Goal: Task Accomplishment & Management: Manage account settings

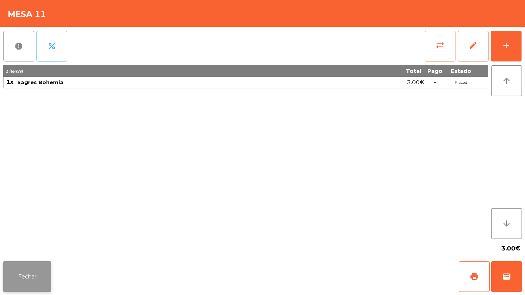
click at [39, 272] on button "Fechar" at bounding box center [27, 276] width 48 height 31
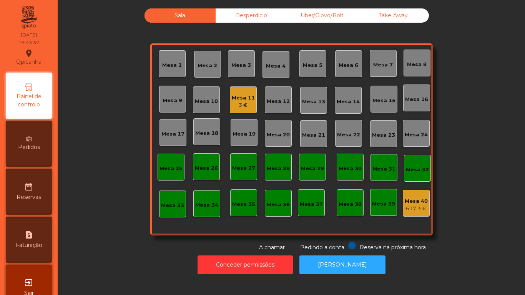
click at [203, 64] on div "Mesa 2" at bounding box center [208, 66] width 20 height 8
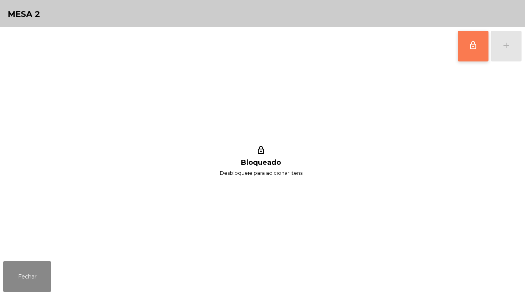
click at [473, 45] on span "lock_outline" at bounding box center [473, 45] width 9 height 9
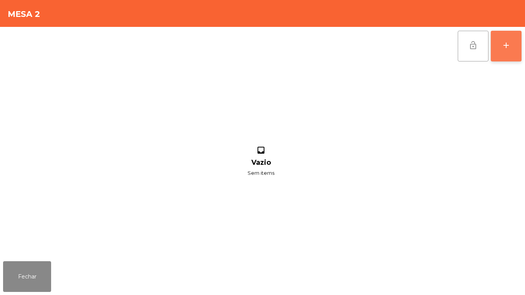
click at [511, 53] on button "add" at bounding box center [506, 46] width 31 height 31
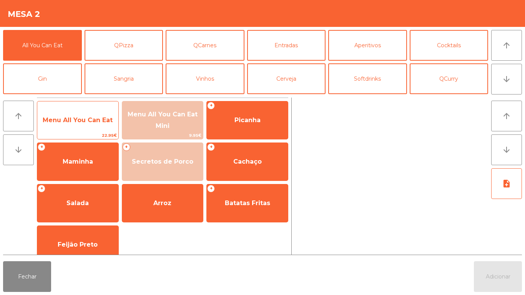
click at [91, 122] on span "Menu All You Can Eat" at bounding box center [78, 120] width 70 height 7
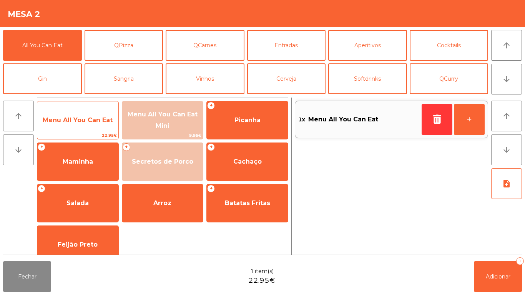
click at [92, 120] on span "Menu All You Can Eat" at bounding box center [78, 120] width 70 height 7
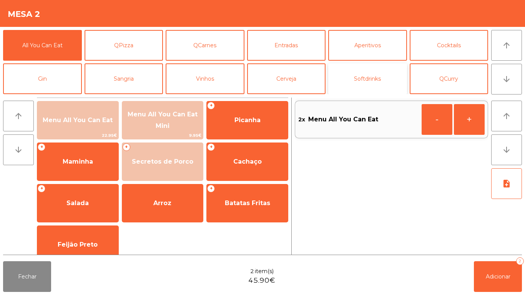
click at [371, 80] on button "Softdrinks" at bounding box center [367, 78] width 79 height 31
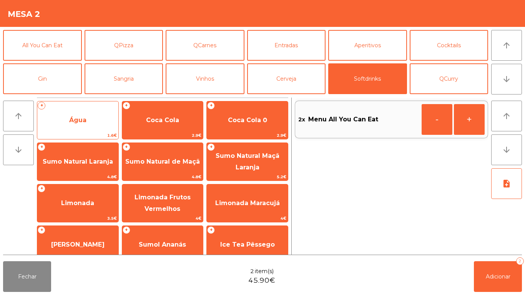
click at [85, 126] on span "Água" at bounding box center [77, 120] width 81 height 21
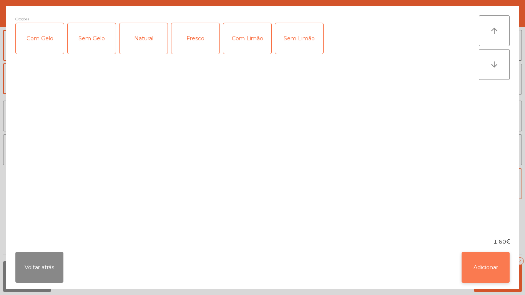
click at [491, 268] on button "Adicionar" at bounding box center [486, 267] width 48 height 31
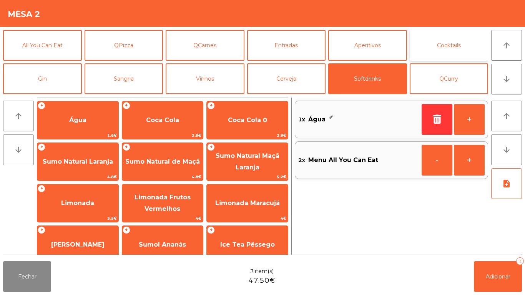
click at [453, 44] on button "Cocktails" at bounding box center [449, 45] width 79 height 31
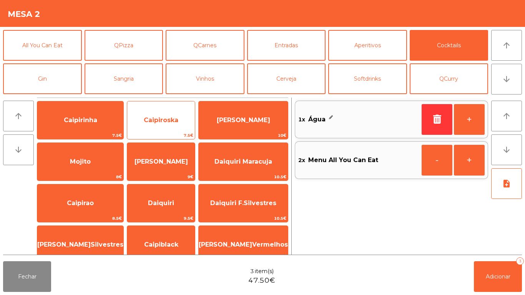
click at [163, 114] on span "Caipiroska" at bounding box center [161, 120] width 68 height 21
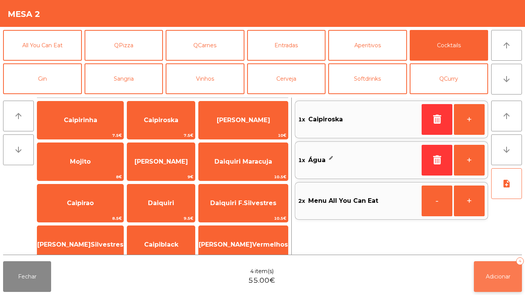
click at [508, 273] on span "Adicionar" at bounding box center [498, 276] width 25 height 7
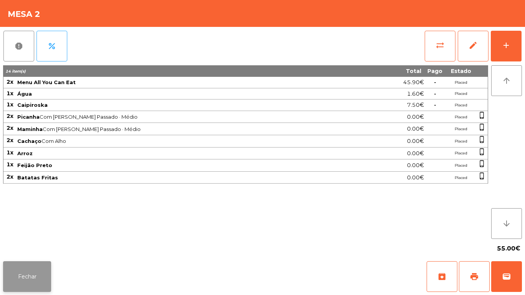
click at [39, 273] on button "Fechar" at bounding box center [27, 276] width 48 height 31
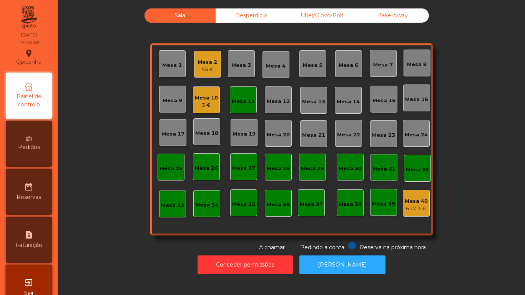
click at [243, 103] on div "Mesa 11" at bounding box center [243, 102] width 23 height 8
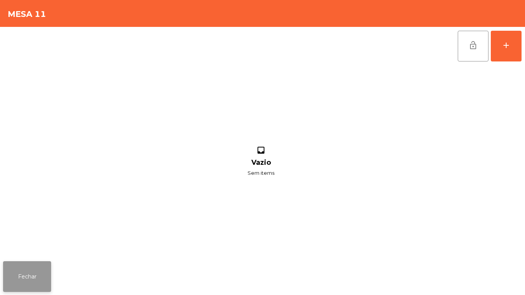
click at [31, 276] on button "Fechar" at bounding box center [27, 276] width 48 height 31
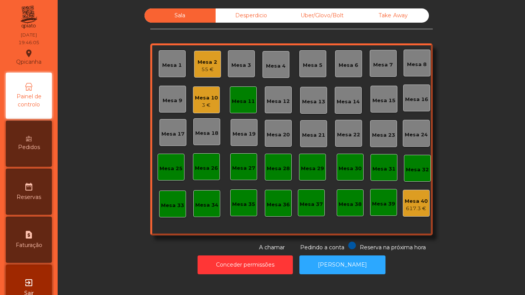
click at [205, 105] on div "3 €" at bounding box center [206, 106] width 23 height 8
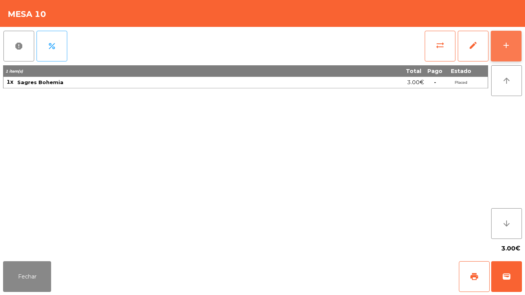
click at [501, 48] on button "add" at bounding box center [506, 46] width 31 height 31
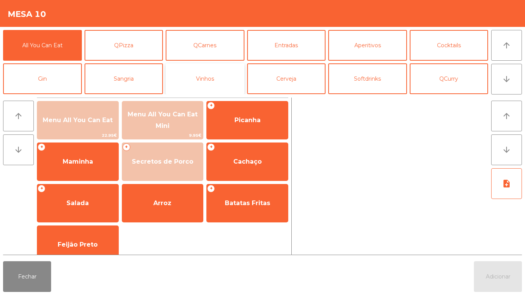
click at [212, 80] on button "Vinhos" at bounding box center [205, 78] width 79 height 31
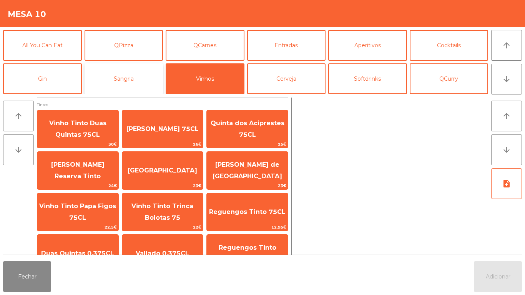
click at [128, 83] on button "Sangria" at bounding box center [124, 78] width 79 height 31
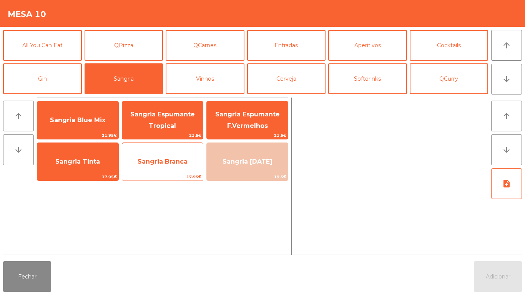
click at [165, 167] on span "Sangria Branca" at bounding box center [162, 162] width 81 height 21
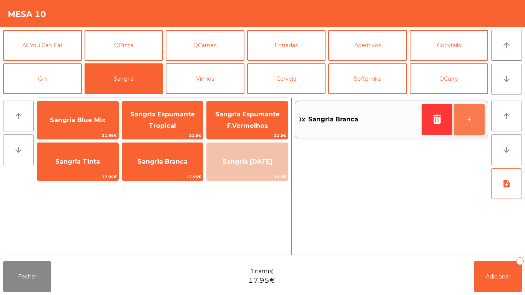
click at [466, 118] on button "+" at bounding box center [469, 119] width 31 height 31
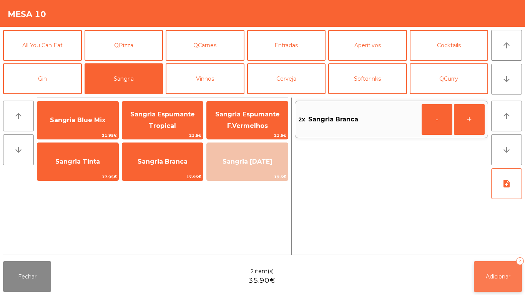
click at [495, 276] on span "Adicionar" at bounding box center [498, 276] width 25 height 7
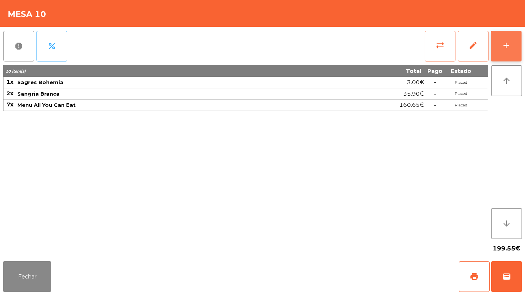
click at [505, 60] on button "add" at bounding box center [506, 46] width 31 height 31
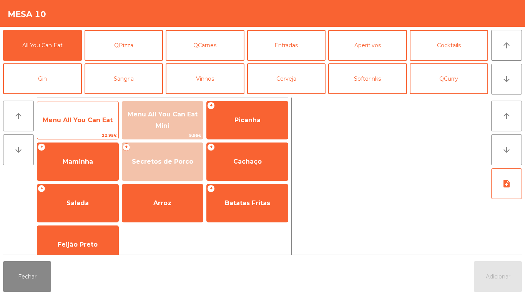
click at [78, 120] on span "Menu All You Can Eat" at bounding box center [78, 120] width 70 height 7
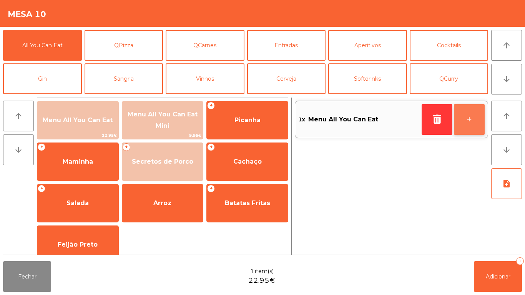
click at [461, 121] on button "+" at bounding box center [469, 119] width 31 height 31
click at [463, 122] on button "+" at bounding box center [469, 119] width 31 height 31
click at [458, 122] on button "+" at bounding box center [469, 119] width 31 height 31
click at [458, 118] on button "+" at bounding box center [469, 119] width 31 height 31
click at [457, 118] on button "+" at bounding box center [469, 119] width 31 height 31
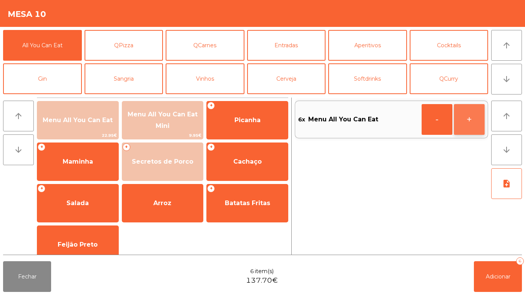
click at [458, 119] on button "+" at bounding box center [469, 119] width 31 height 31
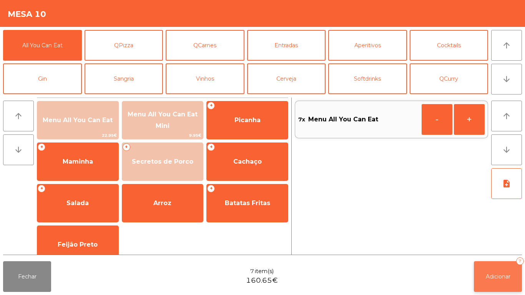
click at [491, 271] on button "Adicionar 7" at bounding box center [498, 276] width 48 height 31
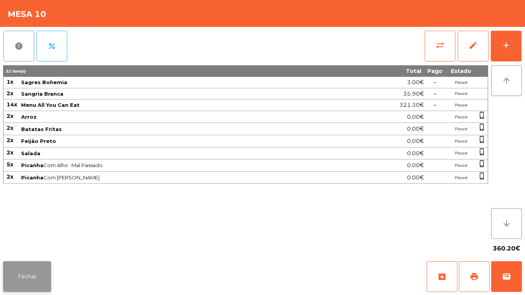
click at [32, 270] on button "Fechar" at bounding box center [27, 276] width 48 height 31
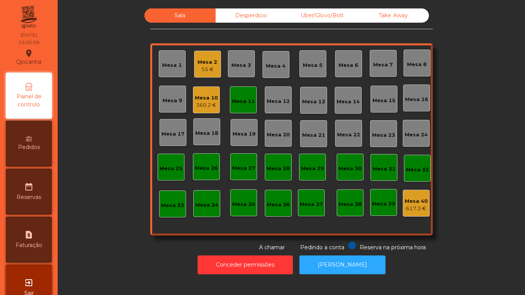
click at [38, 141] on div "Pedidos" at bounding box center [29, 144] width 46 height 46
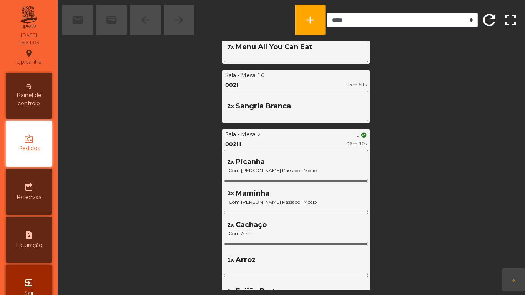
scroll to position [327, 0]
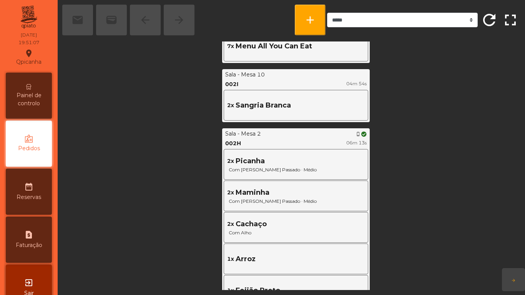
click at [34, 99] on span "Painel de controlo" at bounding box center [29, 100] width 42 height 16
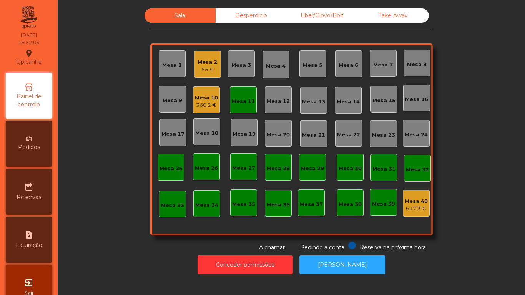
click at [31, 144] on span "Pedidos" at bounding box center [29, 147] width 22 height 8
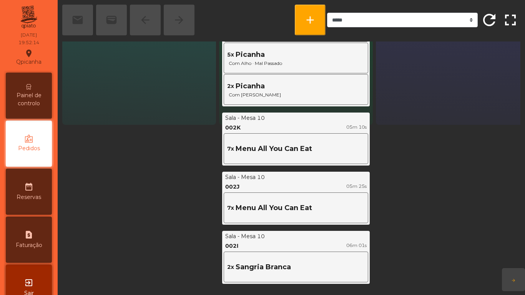
scroll to position [160, 0]
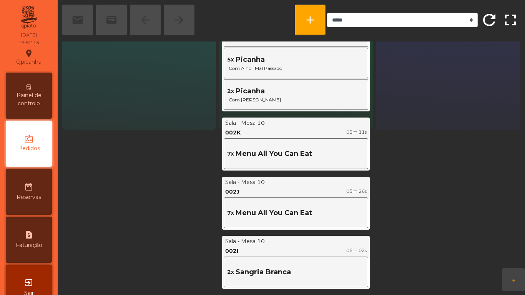
click at [36, 100] on span "Painel de controlo" at bounding box center [29, 100] width 42 height 16
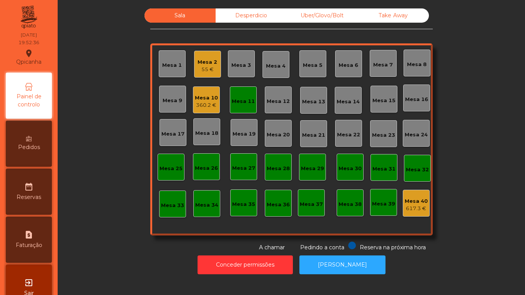
click at [35, 147] on span "Pedidos" at bounding box center [29, 147] width 22 height 8
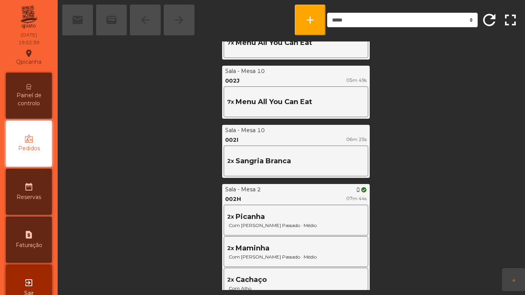
scroll to position [278, 0]
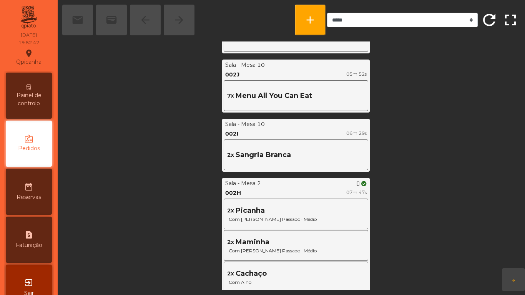
click at [37, 95] on span "Painel de controlo" at bounding box center [29, 100] width 42 height 16
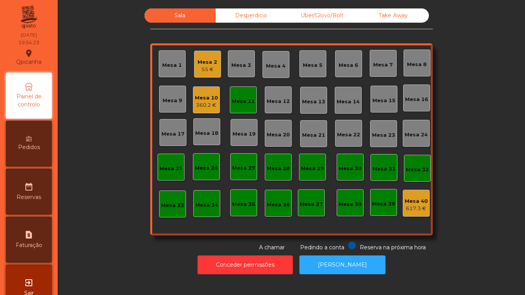
click at [207, 107] on div "360.2 €" at bounding box center [206, 106] width 23 height 8
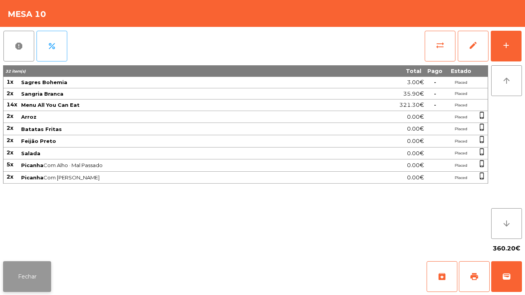
click at [28, 273] on button "Fechar" at bounding box center [27, 276] width 48 height 31
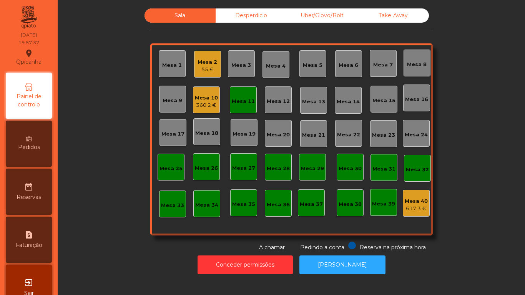
click at [209, 70] on div "55 €" at bounding box center [208, 70] width 20 height 8
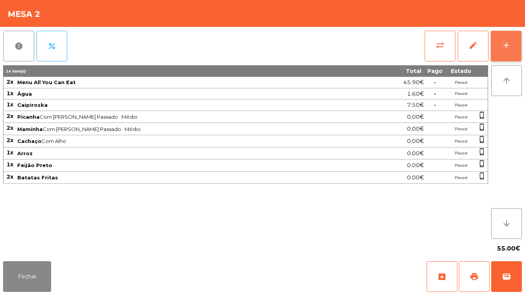
click at [506, 46] on div "add" at bounding box center [506, 45] width 9 height 9
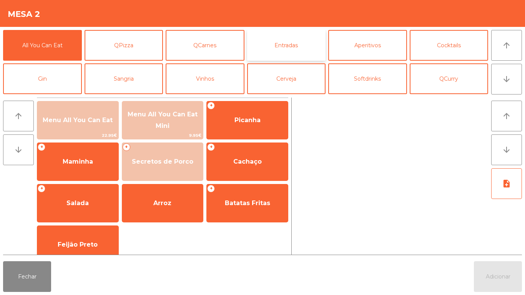
click at [295, 52] on button "Entradas" at bounding box center [286, 45] width 79 height 31
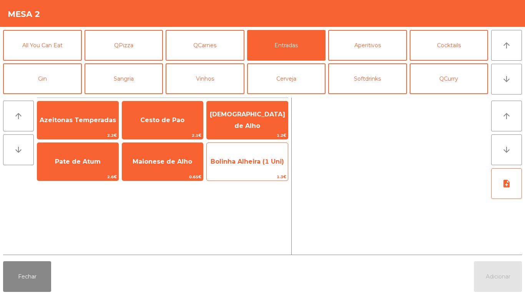
click at [238, 171] on span "Bolinha Alheira (1 Uni)" at bounding box center [247, 162] width 81 height 21
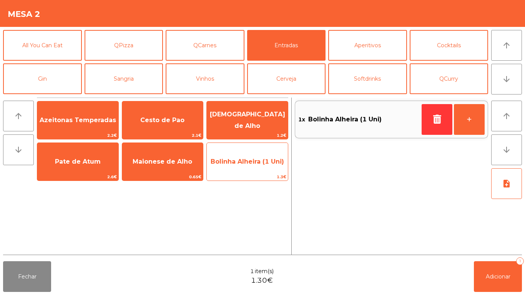
click at [241, 168] on span "Bolinha Alheira (1 Uni)" at bounding box center [247, 162] width 81 height 21
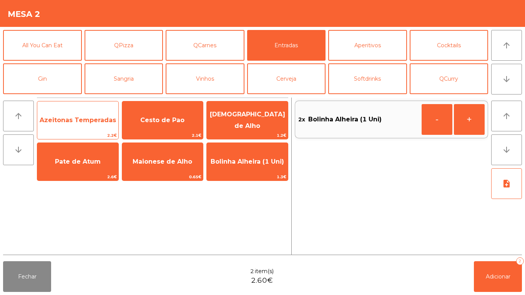
click at [68, 125] on span "Azeitonas Temperadas" at bounding box center [77, 120] width 81 height 21
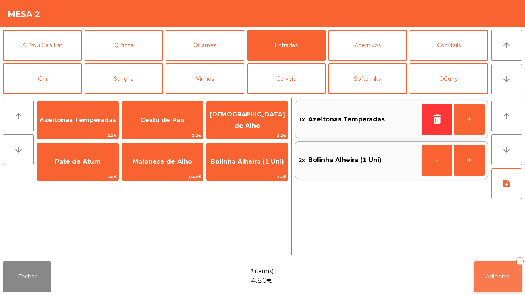
click at [493, 282] on button "Adicionar 3" at bounding box center [498, 276] width 48 height 31
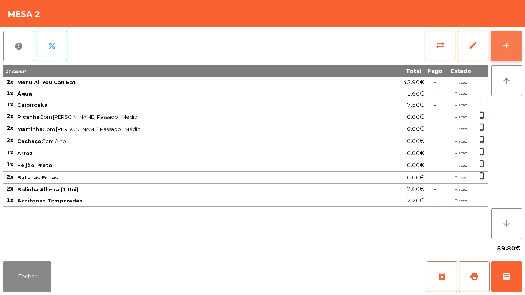
click at [501, 42] on button "add" at bounding box center [506, 46] width 31 height 31
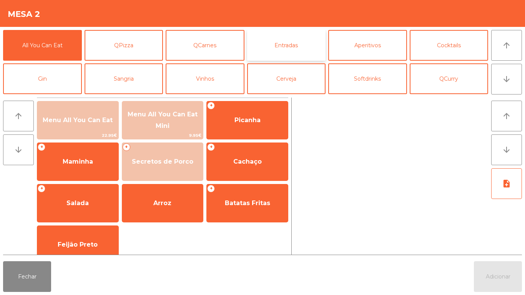
click at [286, 47] on button "Entradas" at bounding box center [286, 45] width 79 height 31
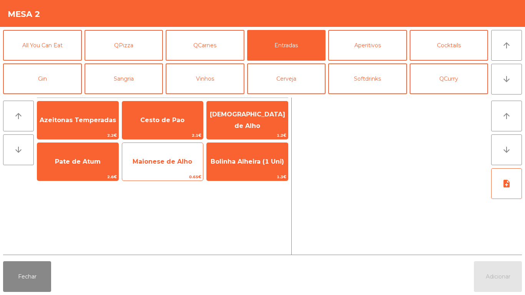
click at [167, 166] on span "Maionese de Alho" at bounding box center [162, 162] width 81 height 21
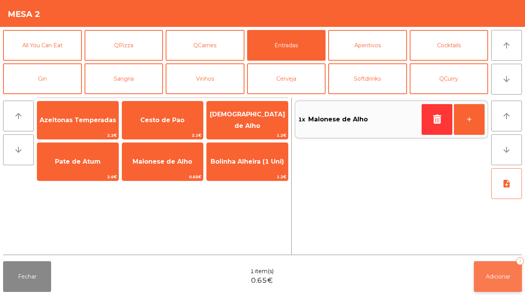
click at [493, 281] on button "Adicionar 1" at bounding box center [498, 276] width 48 height 31
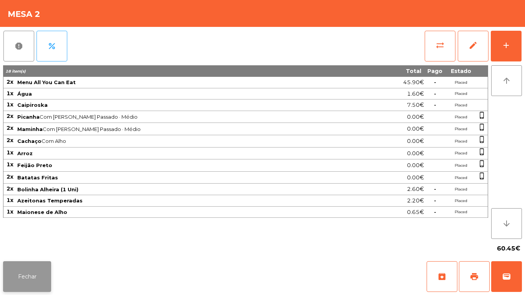
click at [35, 268] on button "Fechar" at bounding box center [27, 276] width 48 height 31
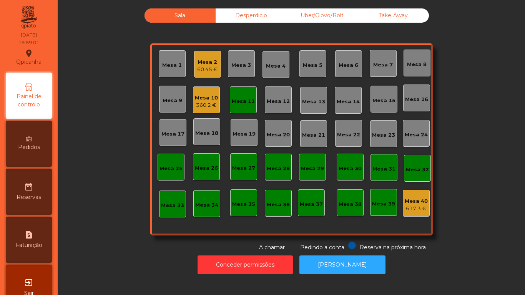
click at [243, 102] on div "Mesa 11" at bounding box center [243, 102] width 23 height 8
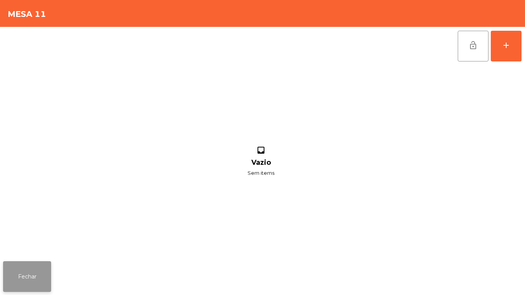
click at [25, 283] on button "Fechar" at bounding box center [27, 276] width 48 height 31
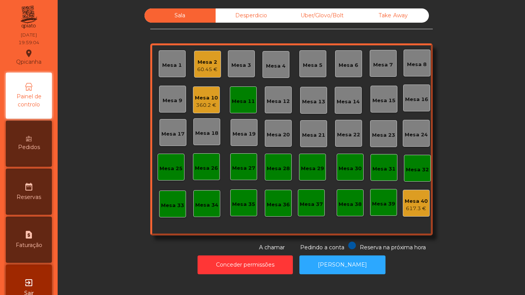
click at [207, 101] on div "Mesa 10" at bounding box center [206, 98] width 23 height 8
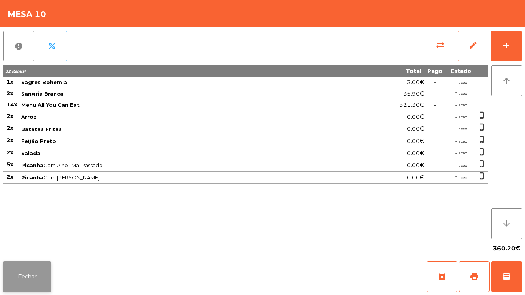
click at [39, 274] on button "Fechar" at bounding box center [27, 276] width 48 height 31
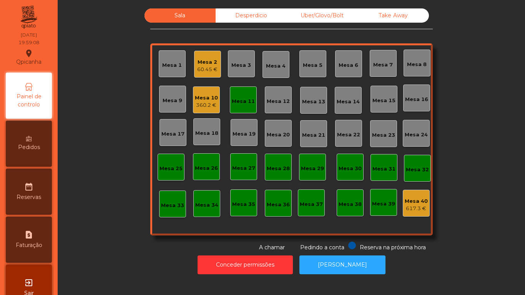
click at [200, 60] on div "Mesa 2" at bounding box center [207, 62] width 20 height 8
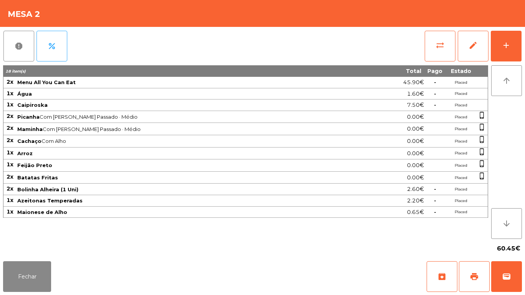
click at [41, 295] on div "Fechar archive print wallet" at bounding box center [262, 276] width 525 height 37
click at [40, 262] on button "Fechar" at bounding box center [27, 276] width 48 height 31
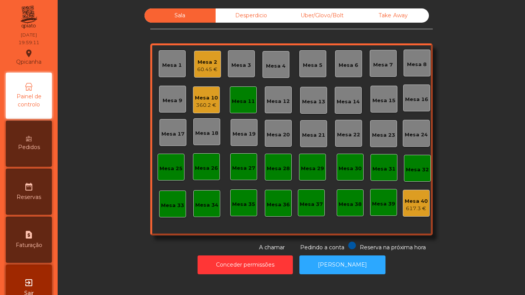
click at [207, 97] on div "Mesa 10" at bounding box center [206, 98] width 23 height 8
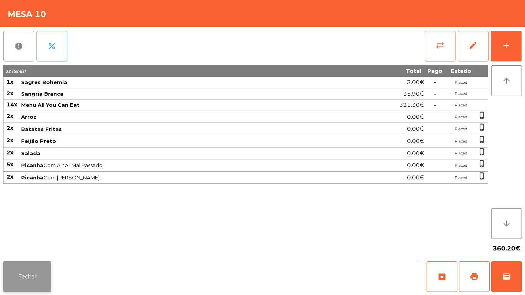
click at [44, 271] on button "Fechar" at bounding box center [27, 276] width 48 height 31
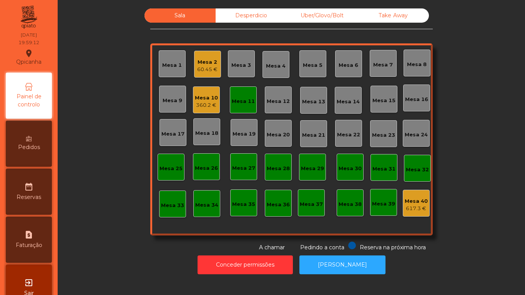
click at [243, 106] on div "Mesa 11" at bounding box center [243, 100] width 27 height 27
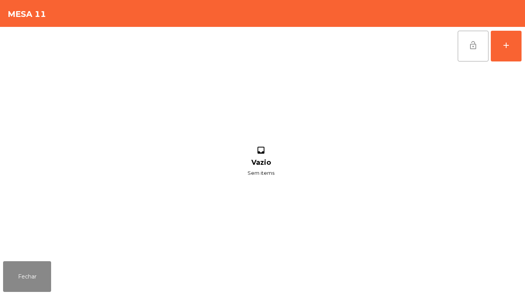
click at [459, 51] on button "lock_open" at bounding box center [473, 46] width 31 height 31
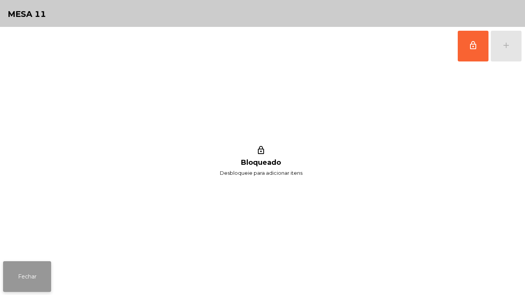
click at [31, 263] on button "Fechar" at bounding box center [27, 276] width 48 height 31
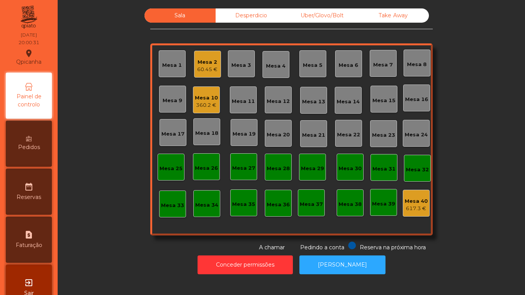
click at [246, 15] on div "Desperdicio" at bounding box center [251, 15] width 71 height 14
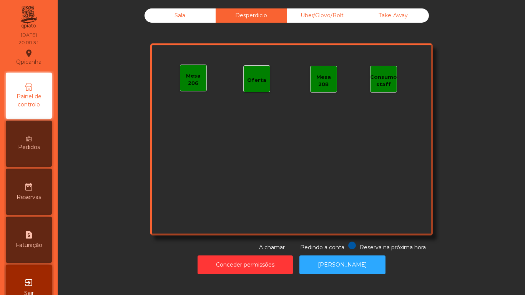
click at [318, 21] on div "Uber/Glovo/Bolt" at bounding box center [322, 15] width 71 height 14
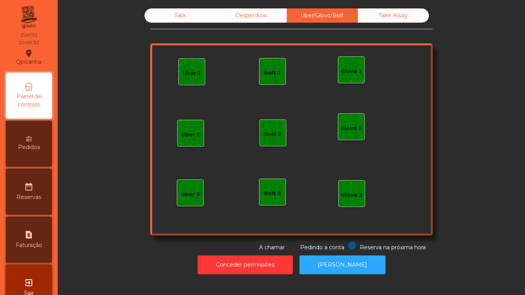
click at [396, 16] on div "Take Away" at bounding box center [393, 15] width 71 height 14
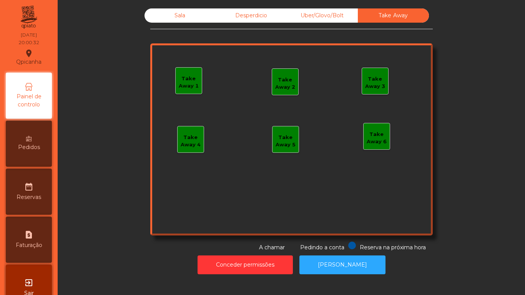
click at [331, 18] on div "Uber/Glovo/Bolt" at bounding box center [322, 15] width 71 height 14
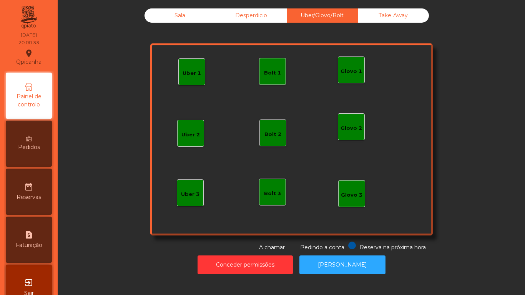
click at [255, 20] on div "Desperdicio" at bounding box center [251, 15] width 71 height 14
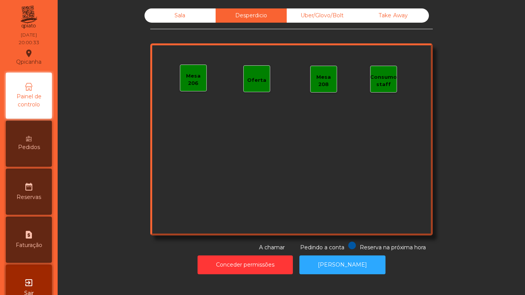
click at [192, 21] on div "Sala" at bounding box center [180, 15] width 71 height 14
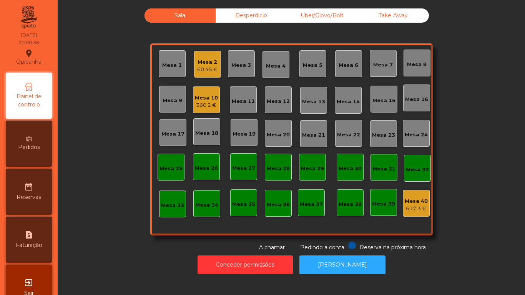
click at [208, 99] on div "Mesa 10" at bounding box center [206, 98] width 23 height 8
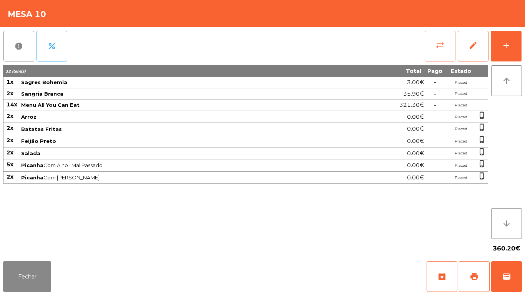
click at [428, 44] on button "sync_alt" at bounding box center [440, 46] width 31 height 31
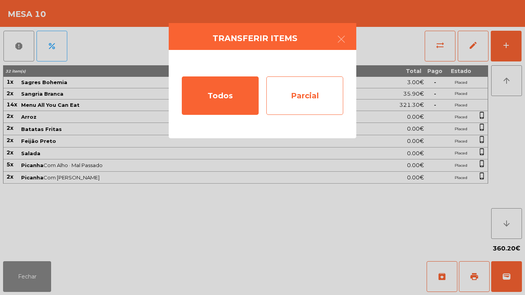
click at [312, 105] on div "Parcial" at bounding box center [304, 96] width 77 height 38
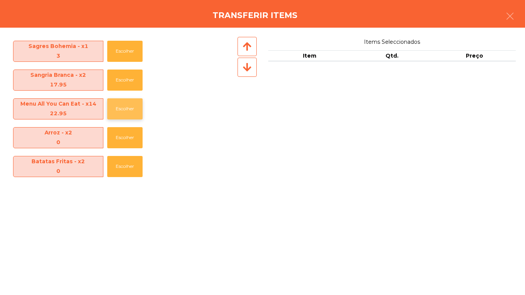
click at [133, 118] on button "Escolher" at bounding box center [124, 108] width 35 height 21
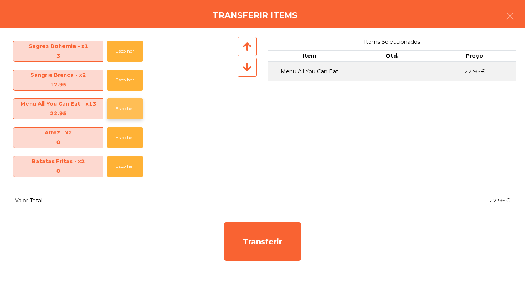
click at [137, 117] on button "Escolher" at bounding box center [124, 108] width 35 height 21
click at [131, 117] on button "Escolher" at bounding box center [124, 108] width 35 height 21
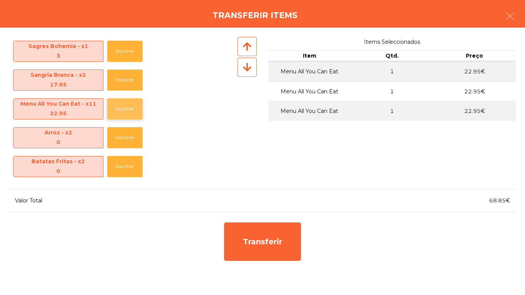
click at [131, 118] on button "Escolher" at bounding box center [124, 108] width 35 height 21
click at [137, 114] on button "Escolher" at bounding box center [124, 108] width 35 height 21
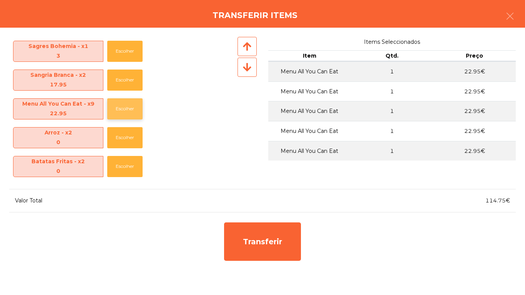
click at [140, 108] on button "Escolher" at bounding box center [124, 108] width 35 height 21
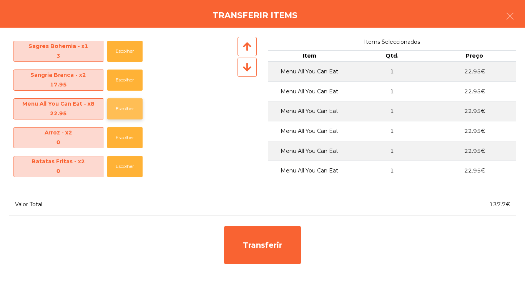
click at [135, 111] on button "Escolher" at bounding box center [124, 108] width 35 height 21
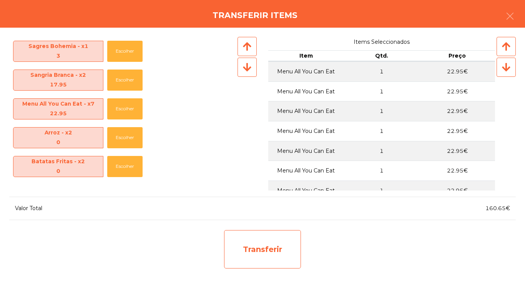
click at [253, 245] on div "Transferir" at bounding box center [262, 249] width 77 height 38
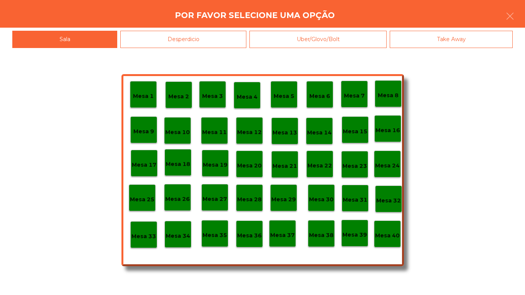
click at [153, 205] on div "Mesa 25" at bounding box center [142, 198] width 27 height 27
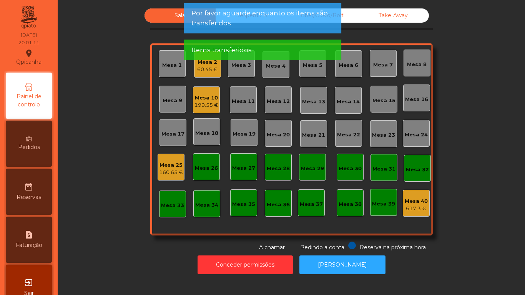
click at [168, 178] on div "Mesa 25 160.65 €" at bounding box center [171, 167] width 27 height 27
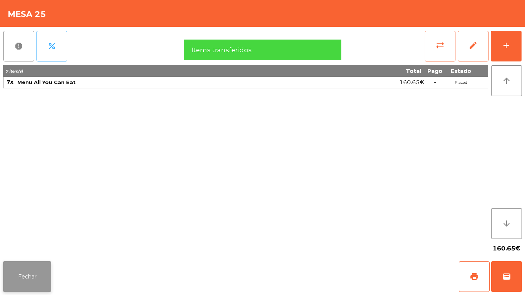
click at [38, 276] on button "Fechar" at bounding box center [27, 276] width 48 height 31
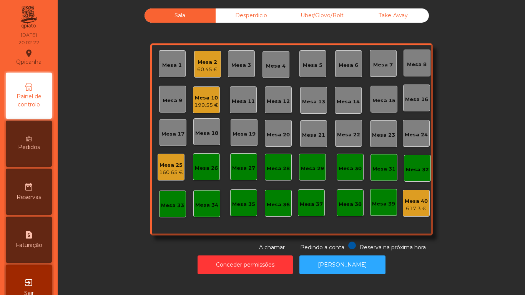
click at [203, 103] on div "199.55 €" at bounding box center [207, 106] width 24 height 8
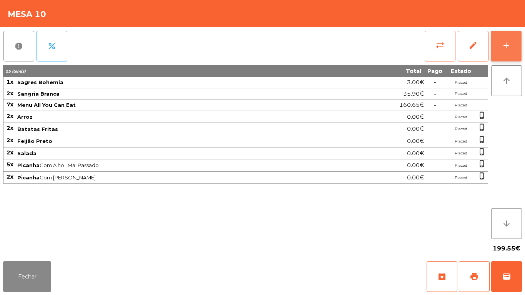
click at [505, 41] on div "add" at bounding box center [506, 45] width 9 height 9
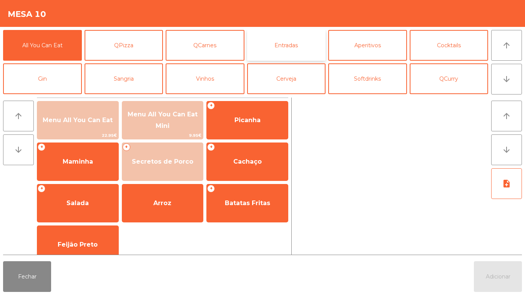
click at [288, 46] on button "Entradas" at bounding box center [286, 45] width 79 height 31
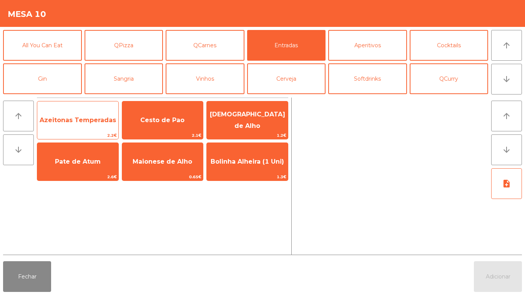
click at [85, 122] on span "Azeitonas Temperadas" at bounding box center [78, 120] width 77 height 7
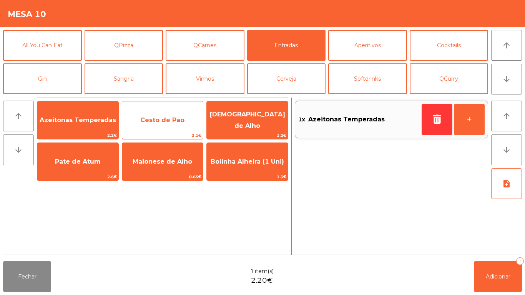
click at [157, 127] on span "Cesto de Pao" at bounding box center [162, 120] width 81 height 21
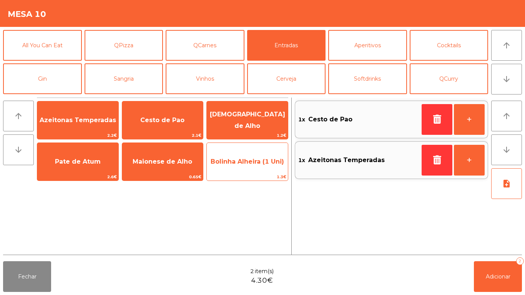
click at [258, 160] on span "Bolinha Alheira (1 Uni)" at bounding box center [247, 161] width 73 height 7
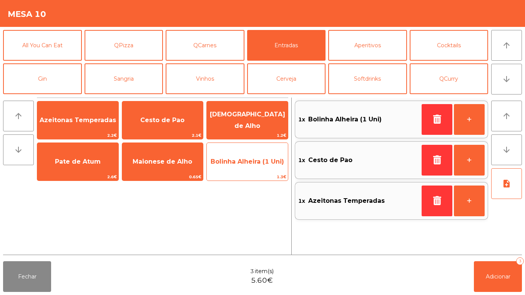
click at [258, 160] on span "Bolinha Alheira (1 Uni)" at bounding box center [247, 161] width 73 height 7
click at [251, 165] on span "Bolinha Alheira (1 Uni)" at bounding box center [247, 161] width 73 height 7
click at [251, 162] on span "Bolinha Alheira (1 Uni)" at bounding box center [247, 161] width 73 height 7
click at [251, 161] on span "Bolinha Alheira (1 Uni)" at bounding box center [247, 161] width 73 height 7
click at [250, 160] on span "Bolinha Alheira (1 Uni)" at bounding box center [247, 161] width 73 height 7
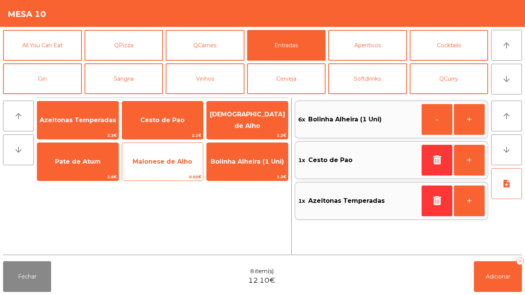
click at [171, 165] on span "Maionese de Alho" at bounding box center [163, 161] width 60 height 7
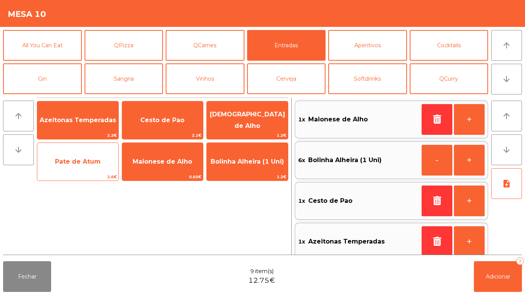
click at [74, 170] on span "Pate de Atum" at bounding box center [77, 162] width 81 height 21
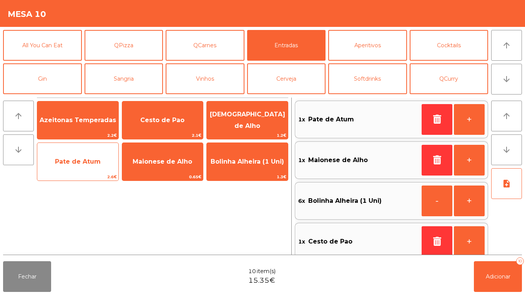
scroll to position [3, 0]
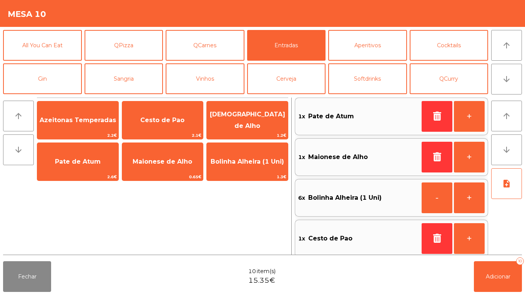
click at [525, 279] on div "Fechar 10 item(s) 15.35€ Adicionar 10" at bounding box center [262, 276] width 525 height 37
click at [501, 265] on button "Adicionar 10" at bounding box center [498, 276] width 48 height 31
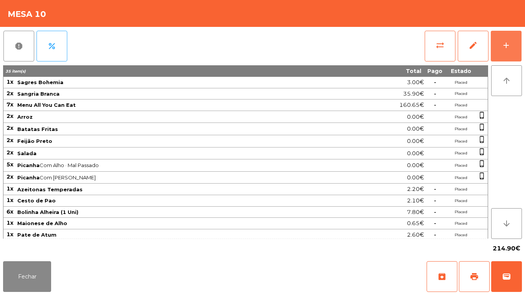
scroll to position [2, 0]
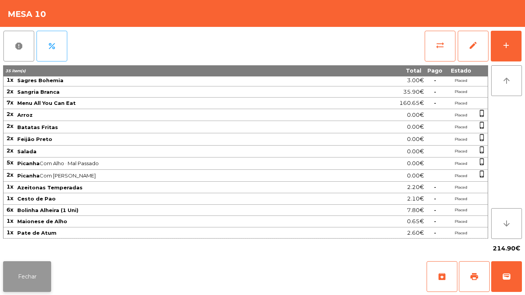
click at [26, 287] on button "Fechar" at bounding box center [27, 276] width 48 height 31
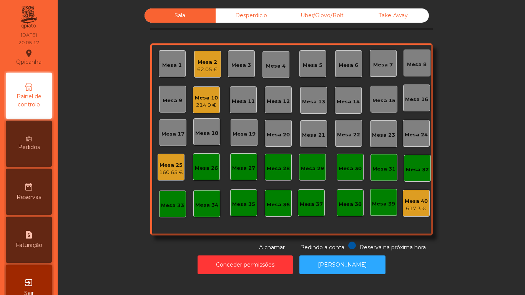
click at [210, 69] on div "62.05 €" at bounding box center [207, 70] width 20 height 8
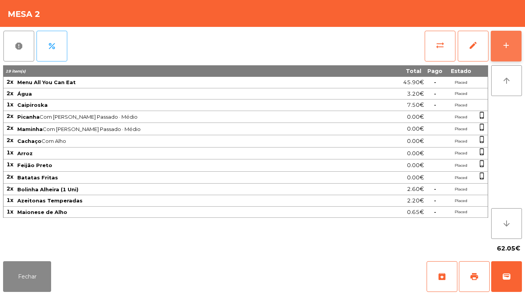
click at [510, 45] on div "add" at bounding box center [506, 45] width 9 height 9
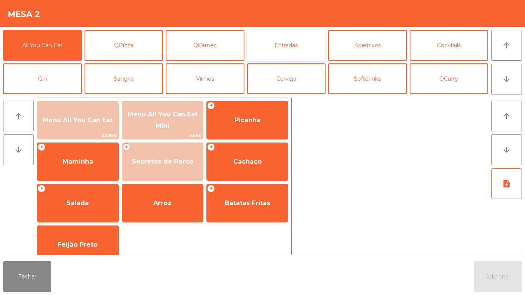
click at [290, 48] on button "Entradas" at bounding box center [286, 45] width 79 height 31
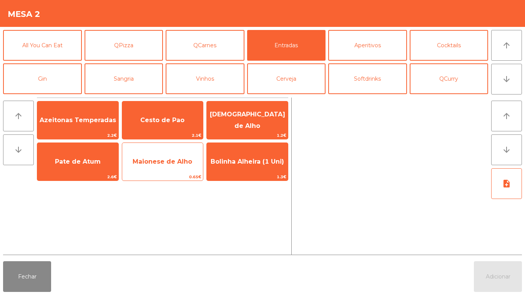
click at [169, 169] on span "Maionese de Alho" at bounding box center [162, 162] width 81 height 21
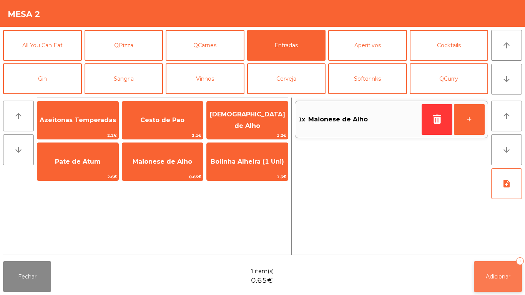
click at [489, 277] on span "Adicionar" at bounding box center [498, 276] width 25 height 7
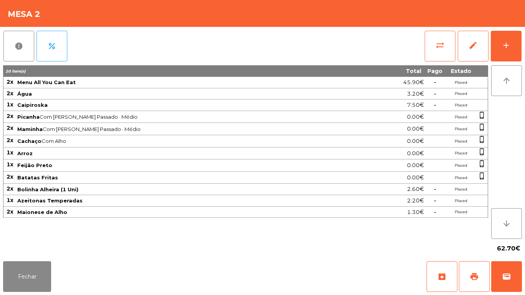
click at [31, 295] on div "Fechar archive print wallet" at bounding box center [262, 276] width 525 height 37
click at [34, 278] on button "Fechar" at bounding box center [27, 276] width 48 height 31
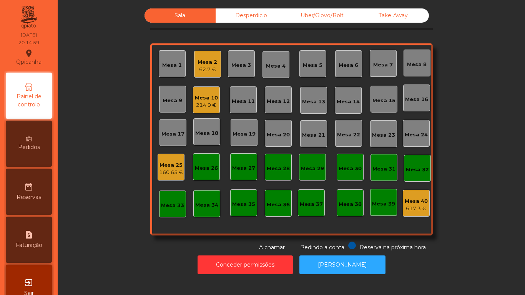
click at [210, 61] on div "Mesa 2" at bounding box center [208, 62] width 20 height 8
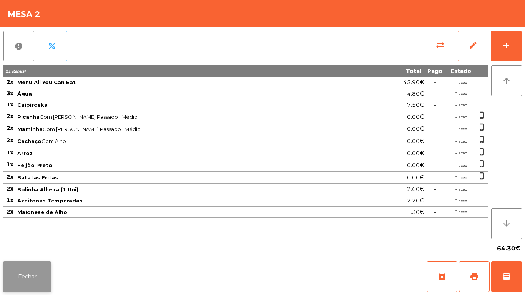
click at [31, 272] on button "Fechar" at bounding box center [27, 276] width 48 height 31
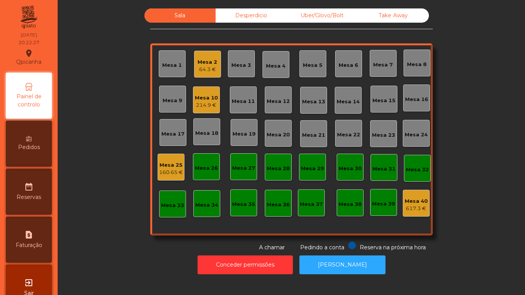
click at [208, 102] on div "214.9 €" at bounding box center [206, 106] width 23 height 8
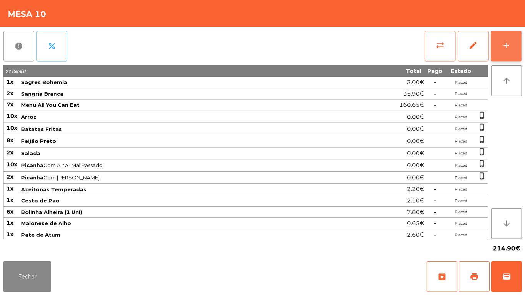
click at [506, 42] on div "add" at bounding box center [506, 45] width 9 height 9
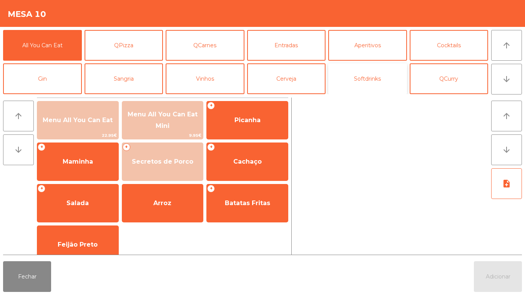
click at [372, 83] on button "Softdrinks" at bounding box center [367, 78] width 79 height 31
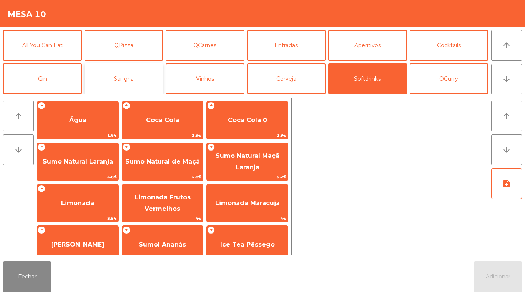
click at [145, 85] on button "Sangria" at bounding box center [124, 78] width 79 height 31
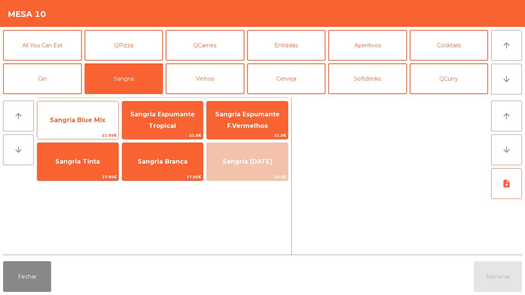
click at [99, 122] on span "Sangria Blue Mix" at bounding box center [77, 120] width 55 height 7
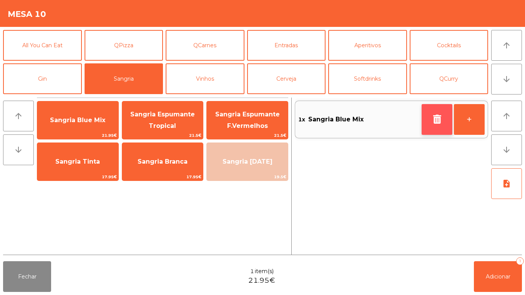
click at [425, 118] on button "button" at bounding box center [437, 119] width 31 height 31
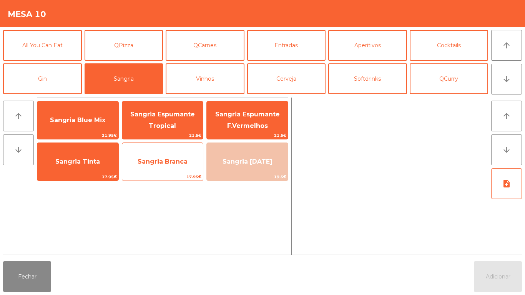
click at [167, 157] on span "Sangria Branca" at bounding box center [162, 162] width 81 height 21
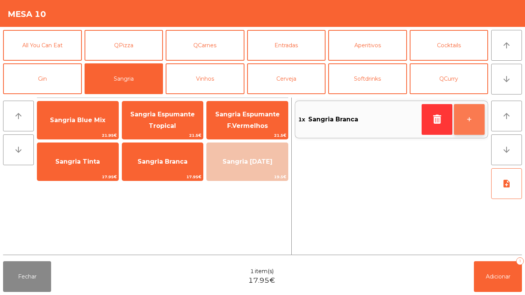
click at [470, 134] on button "+" at bounding box center [469, 119] width 31 height 31
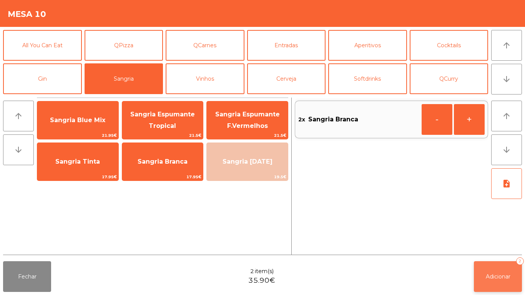
click at [495, 277] on span "Adicionar" at bounding box center [498, 276] width 25 height 7
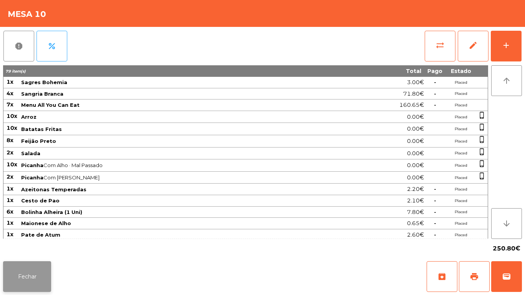
click at [34, 272] on button "Fechar" at bounding box center [27, 276] width 48 height 31
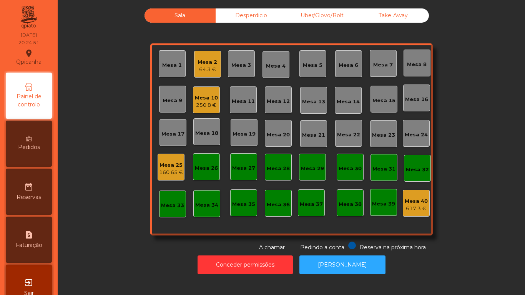
click at [207, 63] on div "Mesa 2" at bounding box center [208, 62] width 20 height 8
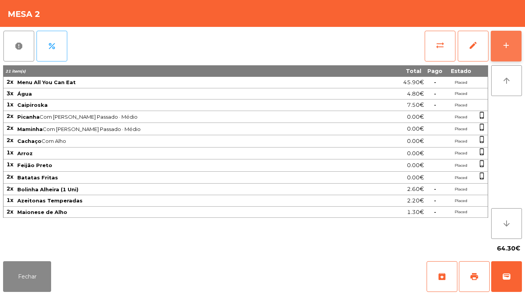
click at [504, 53] on button "add" at bounding box center [506, 46] width 31 height 31
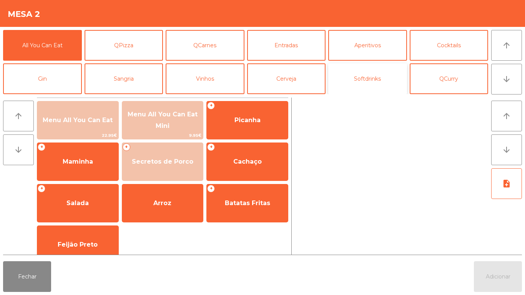
click at [369, 84] on button "Softdrinks" at bounding box center [367, 78] width 79 height 31
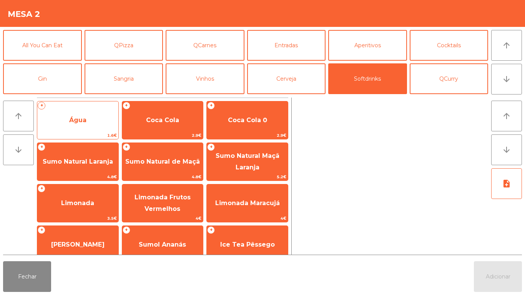
click at [86, 129] on span "Água" at bounding box center [77, 120] width 81 height 21
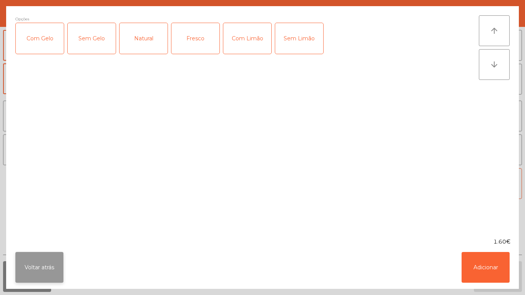
click at [39, 264] on button "Voltar atrás" at bounding box center [39, 267] width 48 height 31
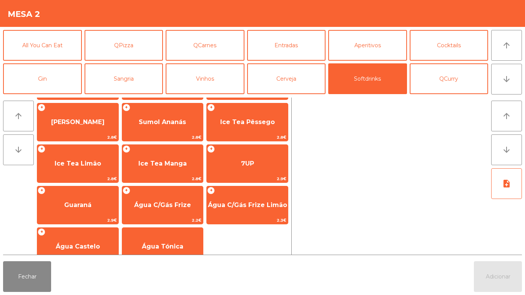
scroll to position [137, 0]
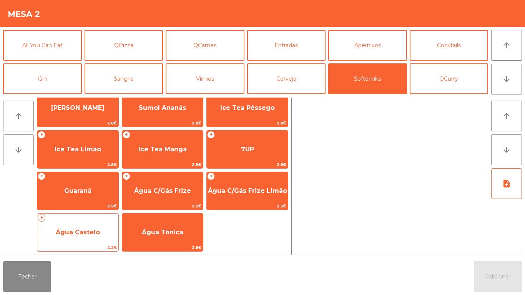
click at [80, 232] on span "Água Castelo" at bounding box center [78, 232] width 44 height 7
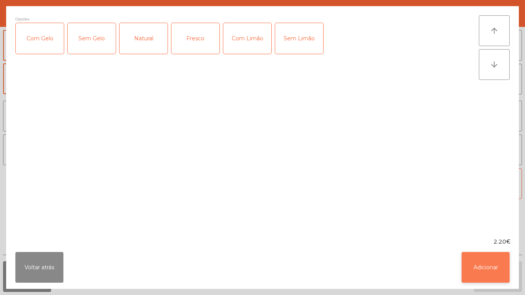
click at [483, 270] on button "Adicionar" at bounding box center [486, 267] width 48 height 31
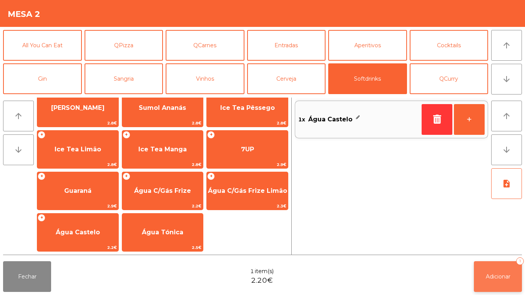
click at [495, 277] on span "Adicionar" at bounding box center [498, 276] width 25 height 7
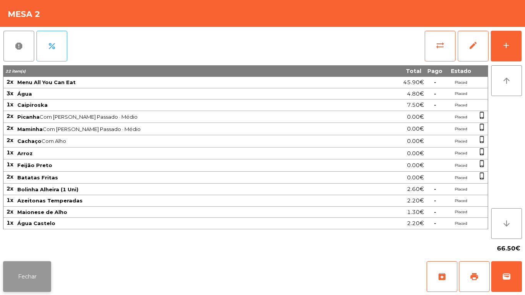
click at [32, 263] on button "Fechar" at bounding box center [27, 276] width 48 height 31
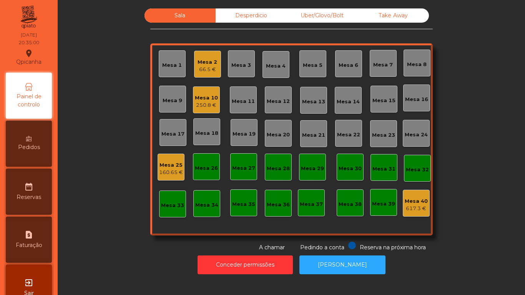
click at [254, 20] on div "Desperdicio" at bounding box center [251, 15] width 71 height 14
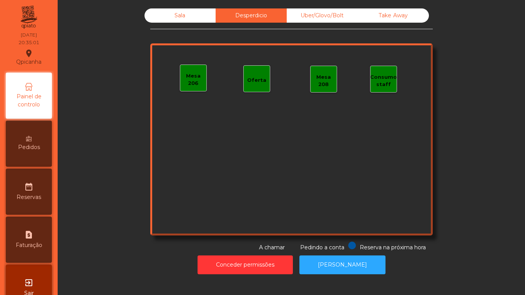
click at [326, 20] on div "Uber/Glovo/Bolt" at bounding box center [322, 15] width 71 height 14
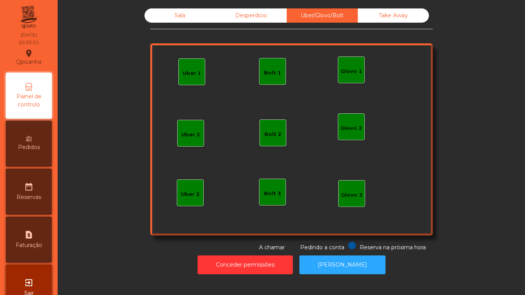
click at [367, 20] on div "Take Away" at bounding box center [393, 15] width 71 height 14
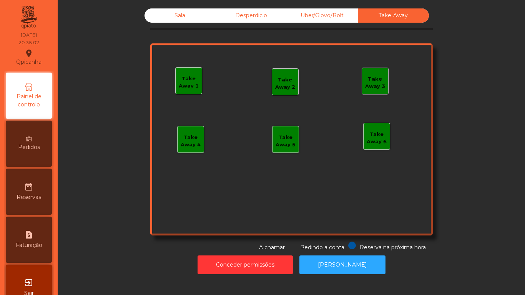
click at [327, 16] on div "Uber/Glovo/Bolt" at bounding box center [322, 15] width 71 height 14
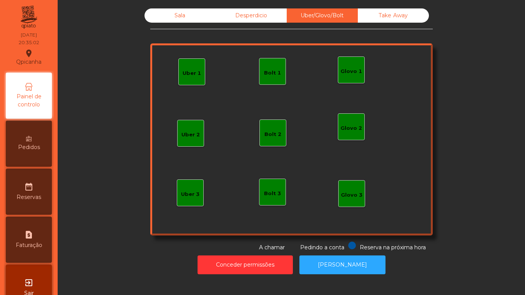
click at [258, 20] on div "Desperdicio" at bounding box center [251, 15] width 71 height 14
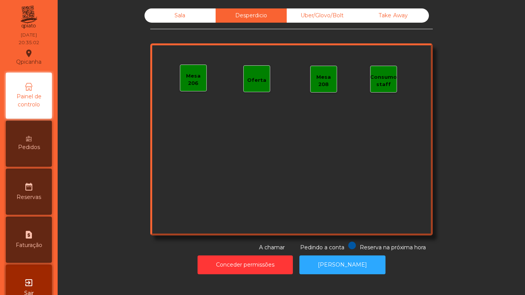
click at [216, 22] on div "Desperdicio" at bounding box center [251, 15] width 71 height 14
click at [180, 20] on div "Sala" at bounding box center [180, 15] width 71 height 14
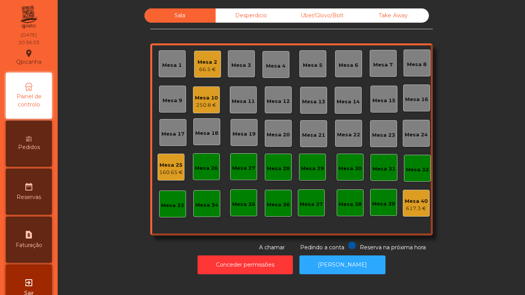
click at [208, 71] on div "66.5 €" at bounding box center [208, 70] width 20 height 8
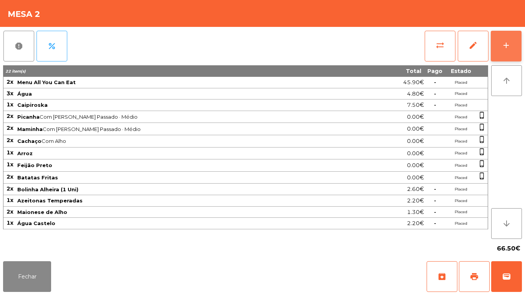
click at [505, 50] on button "add" at bounding box center [506, 46] width 31 height 31
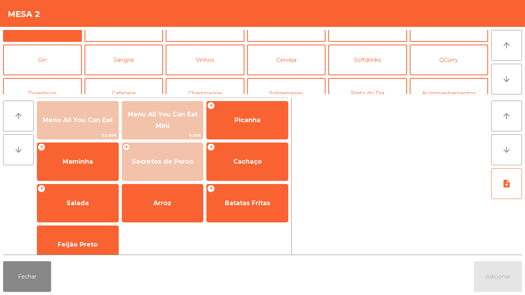
scroll to position [24, 0]
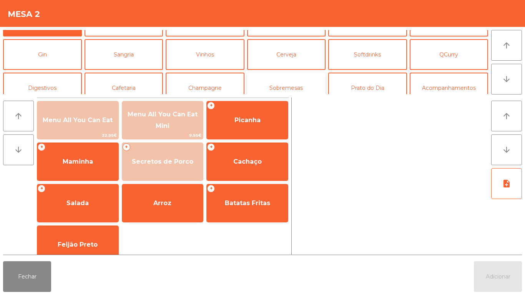
click at [288, 89] on button "Sobremesas" at bounding box center [286, 88] width 79 height 31
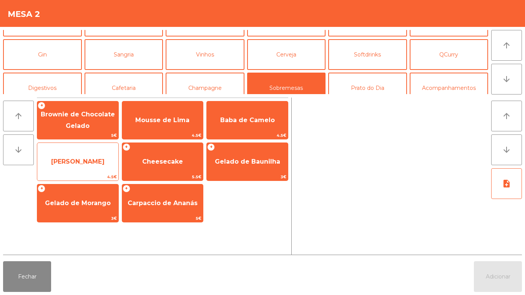
click at [76, 161] on span "[PERSON_NAME]" at bounding box center [77, 161] width 53 height 7
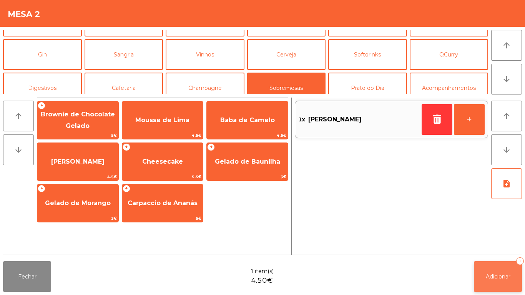
click at [490, 273] on span "Adicionar" at bounding box center [498, 276] width 25 height 7
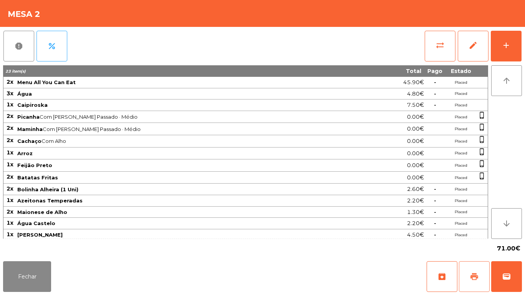
click at [475, 276] on span "print" at bounding box center [474, 276] width 9 height 9
click at [23, 279] on button "Fechar" at bounding box center [27, 276] width 48 height 31
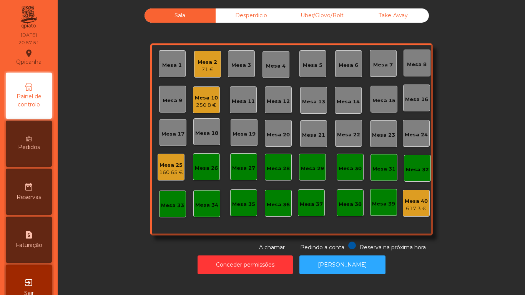
click at [201, 67] on div "71 €" at bounding box center [208, 70] width 20 height 8
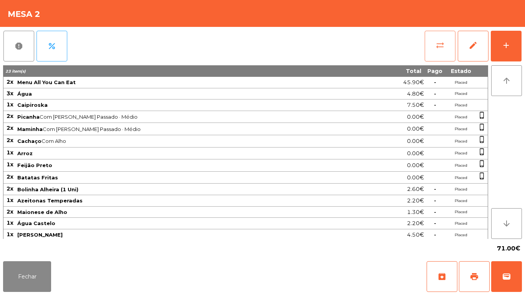
click at [436, 47] on span "sync_alt" at bounding box center [440, 45] width 9 height 9
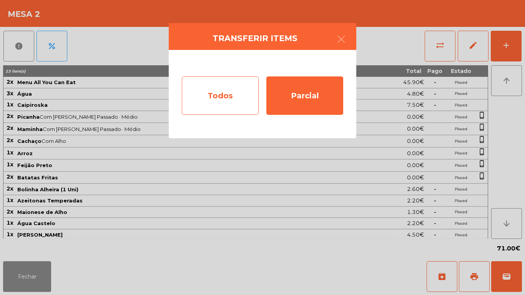
click at [236, 89] on div "Todos" at bounding box center [220, 96] width 77 height 38
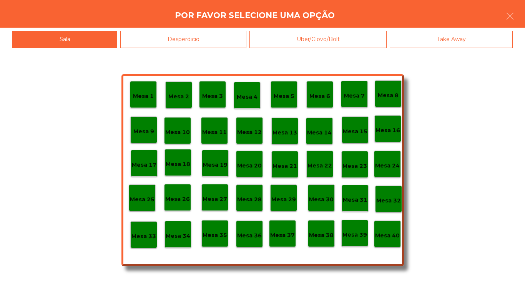
click at [315, 228] on div "Mesa 38" at bounding box center [321, 234] width 25 height 12
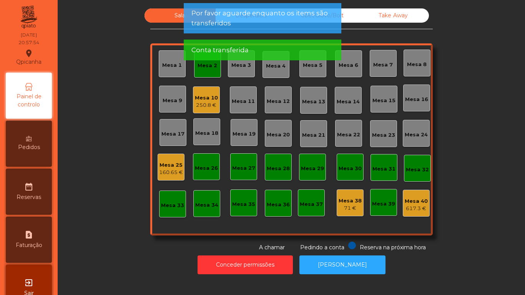
click at [168, 168] on div "Mesa 25" at bounding box center [171, 166] width 24 height 8
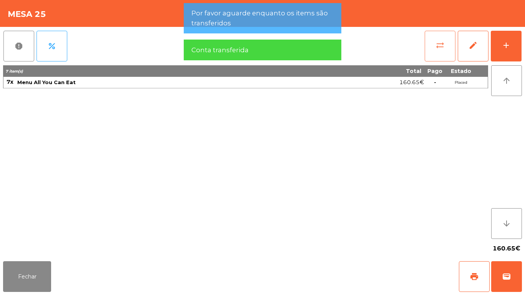
click at [439, 49] on span "sync_alt" at bounding box center [440, 45] width 9 height 9
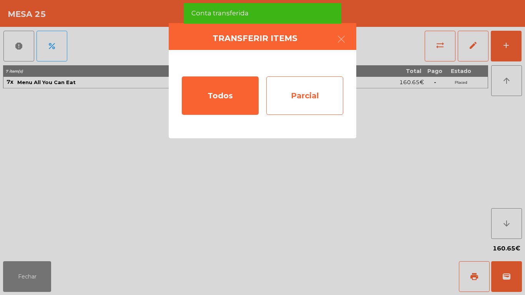
click at [310, 99] on div "Parcial" at bounding box center [304, 96] width 77 height 38
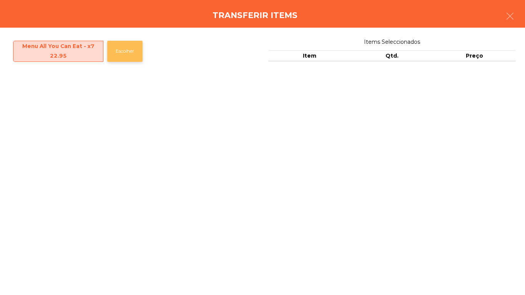
click at [127, 52] on button "Escolher" at bounding box center [124, 51] width 35 height 21
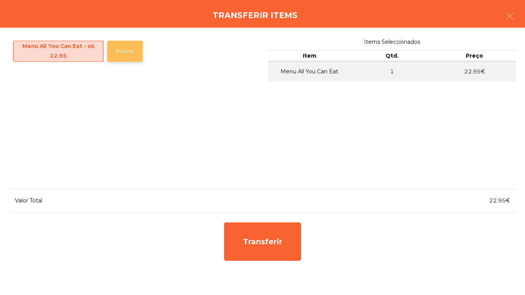
click at [128, 50] on button "Escolher" at bounding box center [124, 51] width 35 height 21
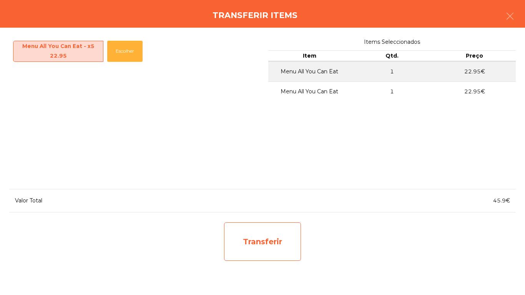
click at [282, 245] on div "Transferir" at bounding box center [262, 242] width 77 height 38
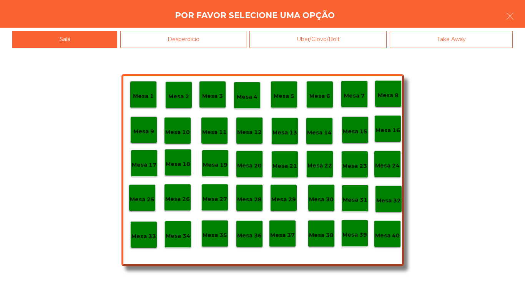
click at [179, 95] on p "Mesa 2" at bounding box center [178, 96] width 21 height 9
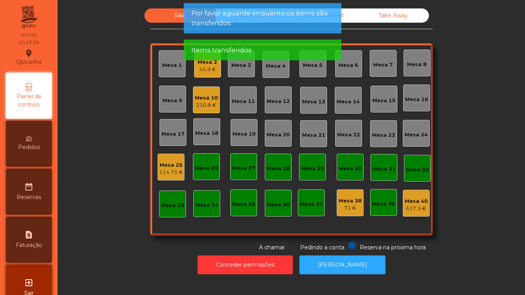
click at [209, 71] on div "45.9 €" at bounding box center [208, 70] width 20 height 8
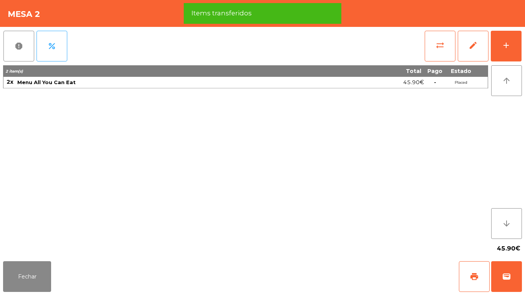
click at [37, 255] on div "45.90€" at bounding box center [262, 248] width 519 height 19
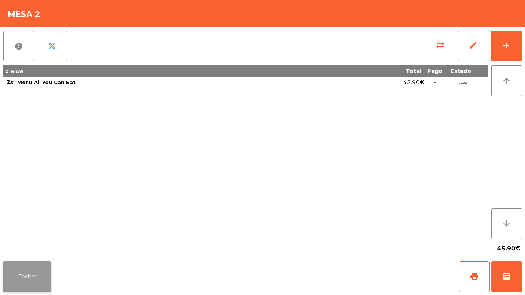
click at [35, 276] on button "Fechar" at bounding box center [27, 276] width 48 height 31
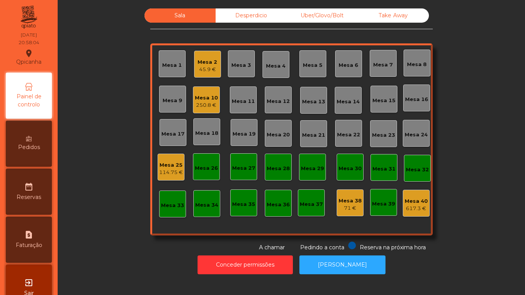
click at [174, 178] on div "Mesa 25 114.75 €" at bounding box center [171, 167] width 27 height 27
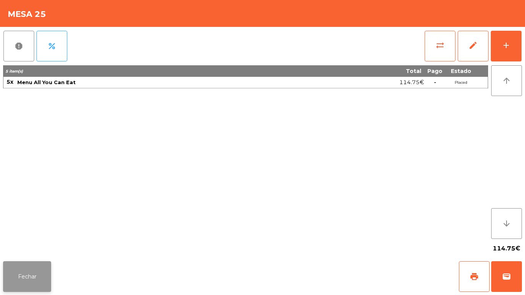
click at [34, 264] on button "Fechar" at bounding box center [27, 276] width 48 height 31
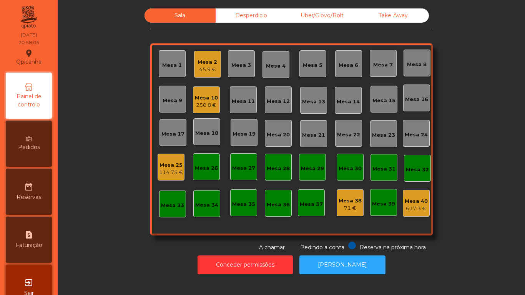
click at [347, 206] on div "71 €" at bounding box center [350, 209] width 23 height 8
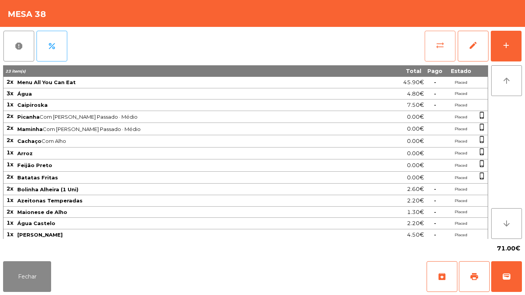
click at [437, 49] on span "sync_alt" at bounding box center [440, 45] width 9 height 9
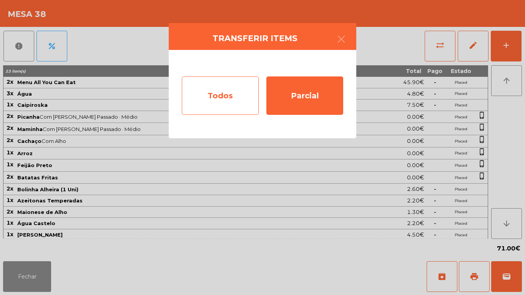
click at [217, 90] on div "Todos" at bounding box center [220, 96] width 77 height 38
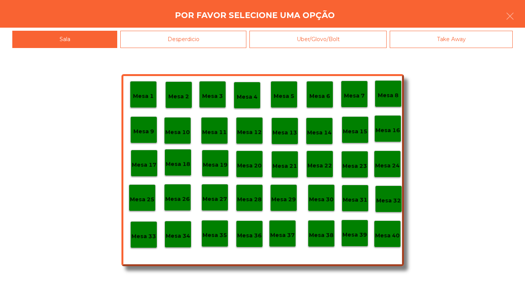
click at [395, 234] on p "Mesa 40" at bounding box center [387, 235] width 25 height 9
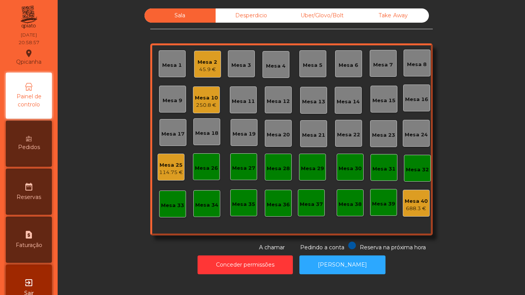
click at [203, 66] on div "45.9 €" at bounding box center [208, 70] width 20 height 8
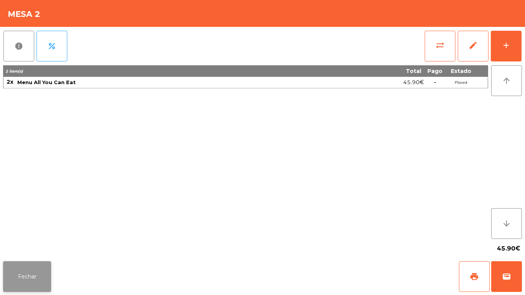
click at [33, 287] on button "Fechar" at bounding box center [27, 276] width 48 height 31
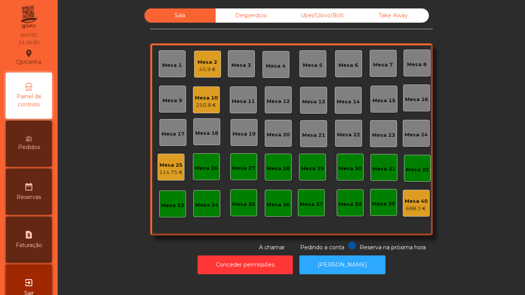
click at [203, 70] on div "45.9 €" at bounding box center [208, 70] width 20 height 8
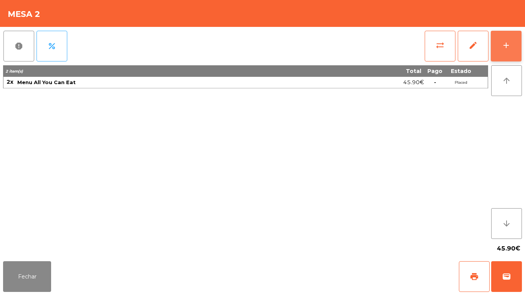
click at [505, 53] on button "add" at bounding box center [506, 46] width 31 height 31
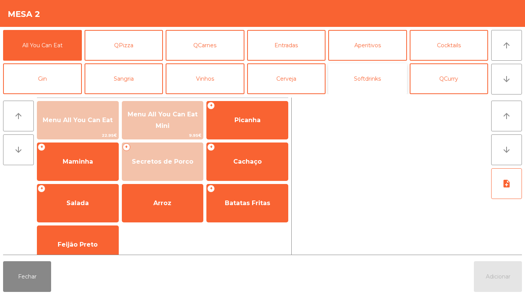
click at [368, 83] on button "Softdrinks" at bounding box center [367, 78] width 79 height 31
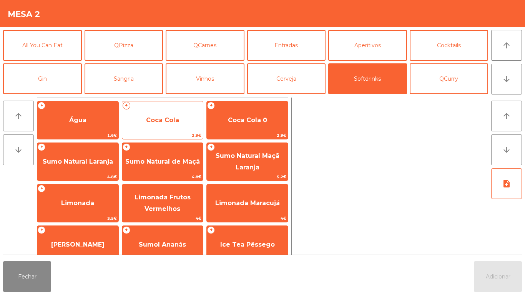
click at [163, 122] on span "Coca Cola" at bounding box center [162, 120] width 33 height 7
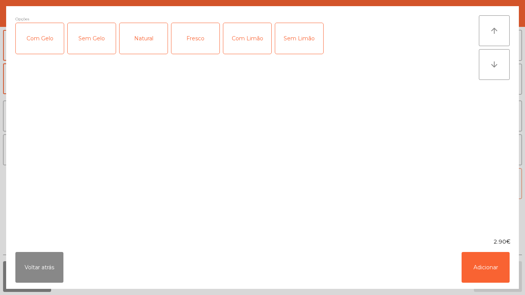
click at [49, 37] on div "Com Gelo" at bounding box center [40, 38] width 48 height 31
click at [476, 263] on button "Adicionar" at bounding box center [486, 267] width 48 height 31
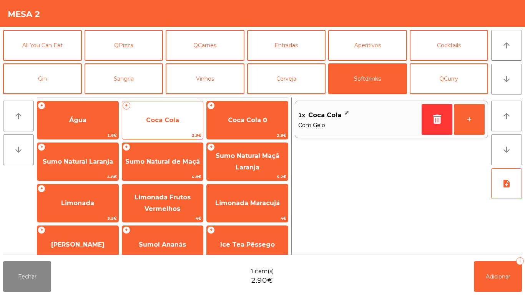
click at [175, 127] on span "Coca Cola" at bounding box center [162, 120] width 81 height 21
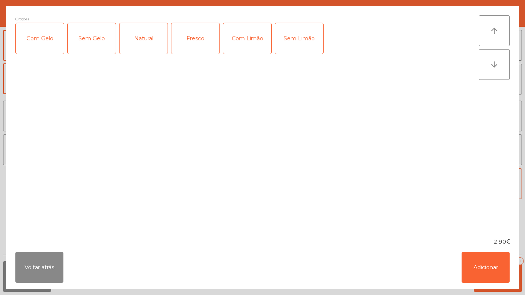
click at [43, 44] on div "Com Gelo" at bounding box center [40, 38] width 48 height 31
click at [251, 49] on div "Com Limão" at bounding box center [247, 38] width 48 height 31
click at [473, 266] on button "Adicionar" at bounding box center [486, 267] width 48 height 31
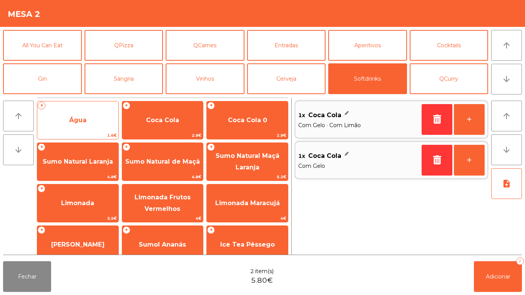
click at [76, 121] on span "Água" at bounding box center [77, 120] width 17 height 7
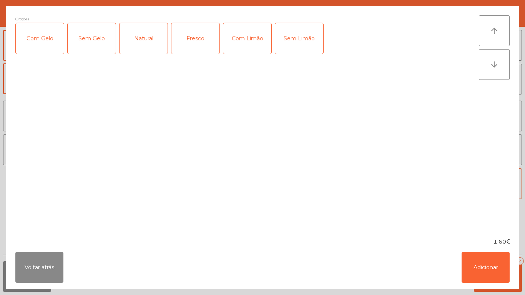
click at [197, 45] on div "Fresco" at bounding box center [196, 38] width 48 height 31
click at [476, 266] on button "Adicionar" at bounding box center [486, 267] width 48 height 31
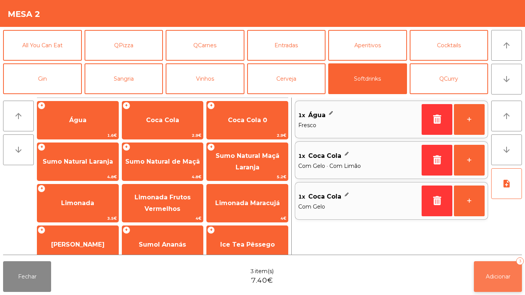
click at [486, 275] on span "Adicionar" at bounding box center [498, 276] width 25 height 7
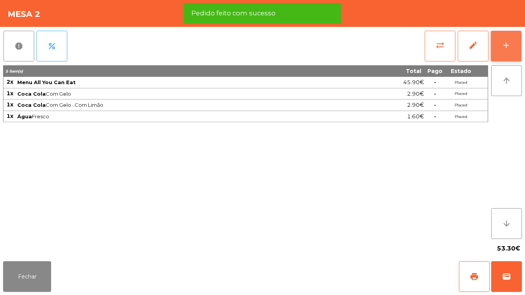
click at [508, 48] on div "add" at bounding box center [506, 45] width 9 height 9
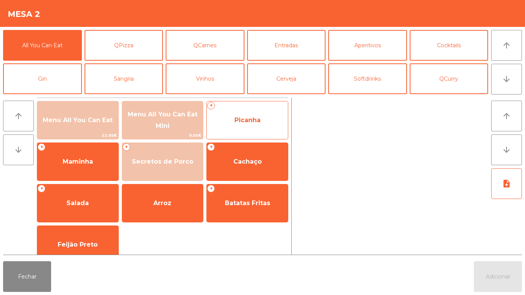
click at [241, 122] on span "Picanha" at bounding box center [248, 120] width 26 height 7
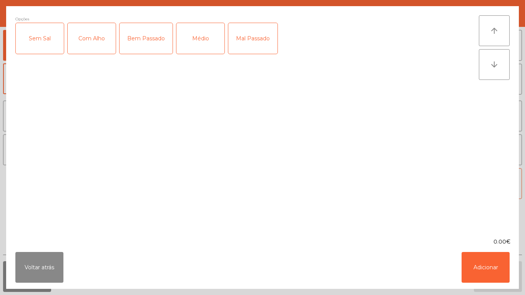
click at [248, 45] on div "Mal Passado" at bounding box center [252, 38] width 49 height 31
click at [479, 270] on button "Adicionar" at bounding box center [486, 267] width 48 height 31
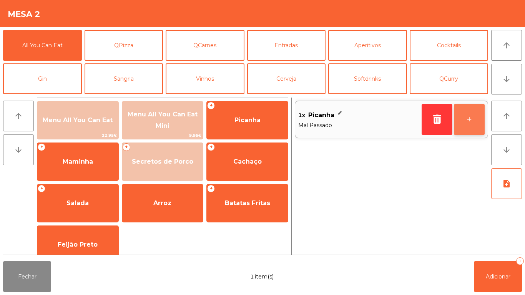
click at [458, 121] on button "+" at bounding box center [469, 119] width 31 height 31
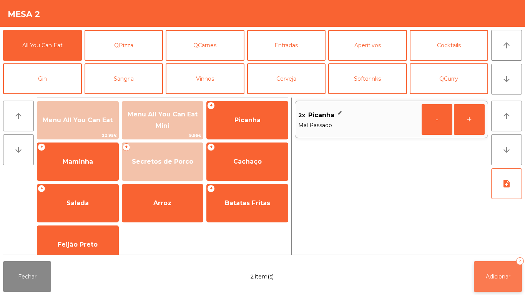
click at [492, 271] on button "Adicionar 2" at bounding box center [498, 276] width 48 height 31
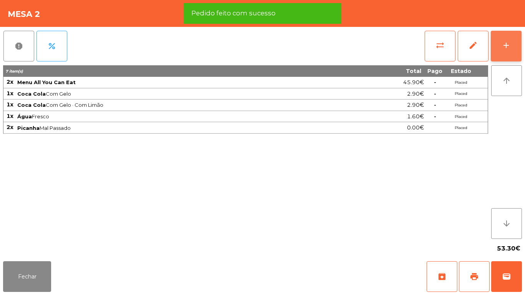
click at [507, 51] on button "add" at bounding box center [506, 46] width 31 height 31
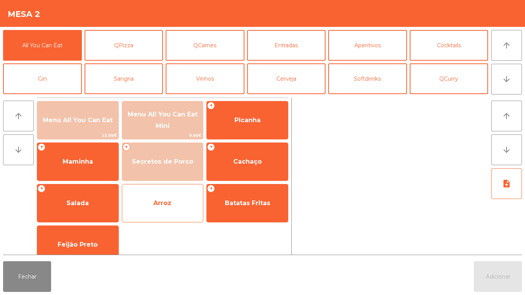
click at [155, 199] on span "Arroz" at bounding box center [162, 203] width 81 height 21
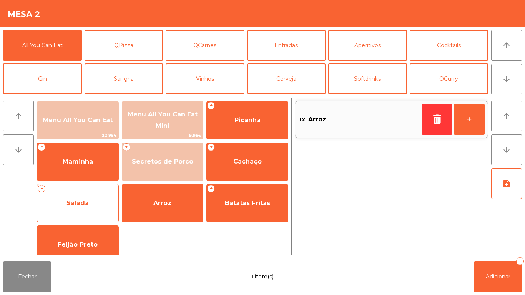
click at [71, 205] on span "Salada" at bounding box center [78, 203] width 22 height 7
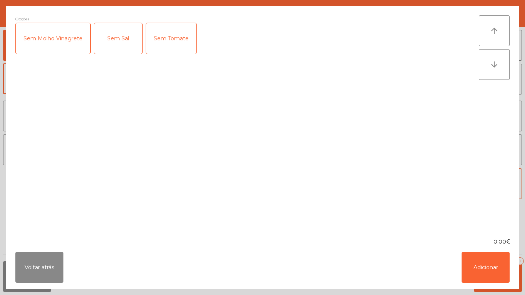
click at [80, 239] on div "0.00€" at bounding box center [262, 242] width 513 height 8
click at [473, 270] on button "Adicionar" at bounding box center [486, 267] width 48 height 31
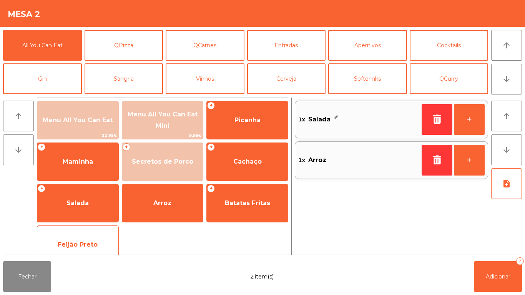
click at [87, 246] on span "Feijão Preto" at bounding box center [78, 244] width 40 height 7
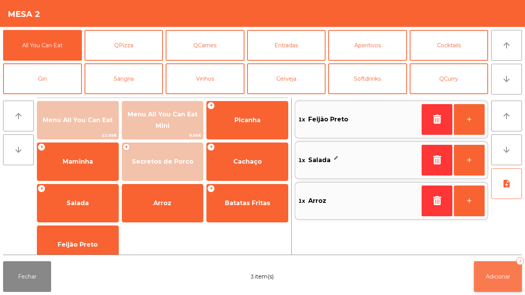
click at [488, 276] on span "Adicionar" at bounding box center [498, 276] width 25 height 7
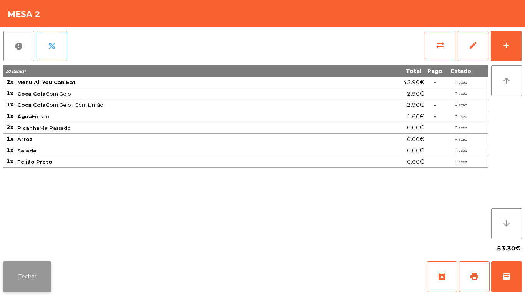
click at [31, 269] on button "Fechar" at bounding box center [27, 276] width 48 height 31
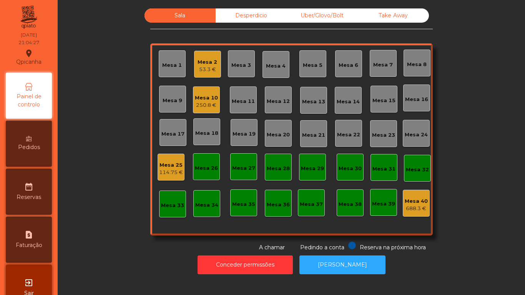
click at [210, 103] on div "250.8 €" at bounding box center [206, 106] width 23 height 8
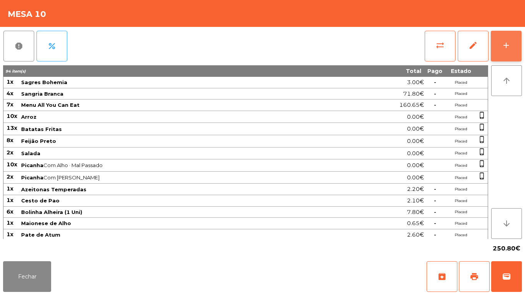
click at [508, 49] on div "add" at bounding box center [506, 45] width 9 height 9
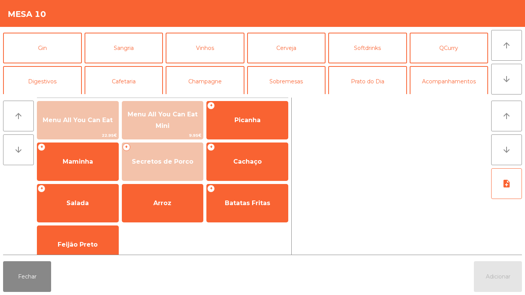
scroll to position [35, 0]
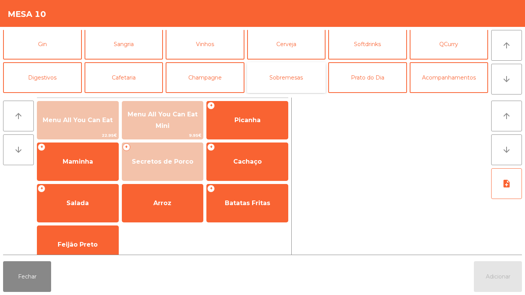
click at [288, 83] on button "Sobremesas" at bounding box center [286, 77] width 79 height 31
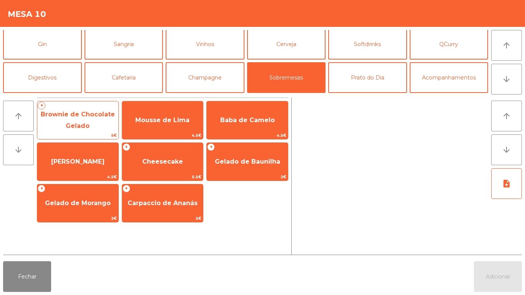
click at [85, 124] on span "Brownie de Chocolate Gelado" at bounding box center [78, 120] width 74 height 19
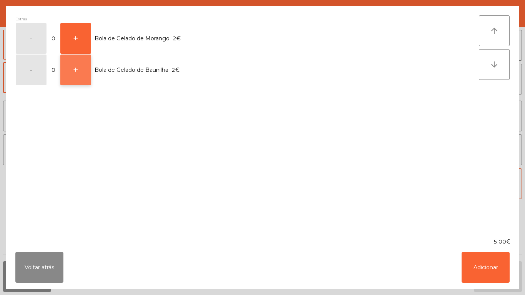
click at [77, 76] on button "+" at bounding box center [75, 70] width 31 height 31
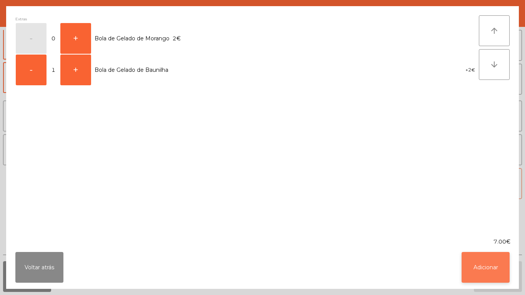
click at [471, 275] on button "Adicionar" at bounding box center [486, 267] width 48 height 31
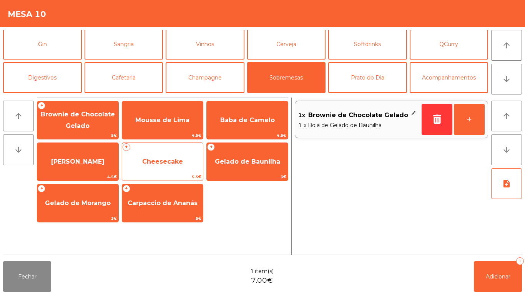
click at [170, 159] on span "Cheesecake" at bounding box center [162, 161] width 41 height 7
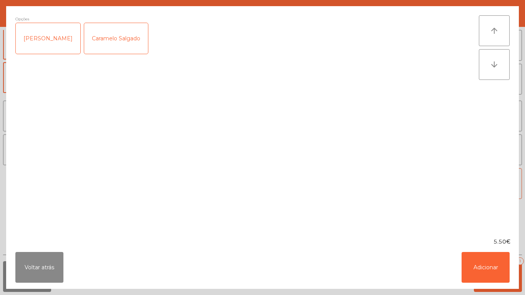
click at [120, 38] on div "Caramelo Salgado" at bounding box center [116, 38] width 64 height 31
click at [486, 258] on button "Adicionar" at bounding box center [486, 267] width 48 height 31
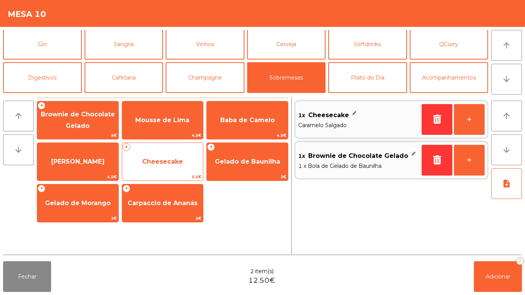
click at [168, 162] on span "Cheesecake" at bounding box center [162, 161] width 41 height 7
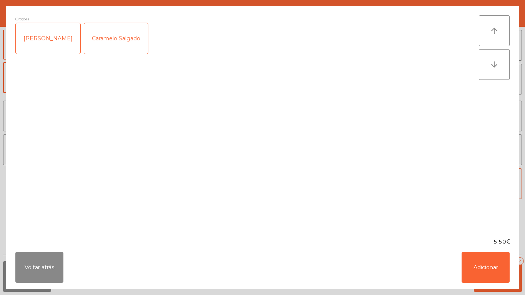
click at [57, 37] on div "[PERSON_NAME]" at bounding box center [48, 38] width 65 height 31
click at [503, 256] on button "Adicionar" at bounding box center [486, 267] width 48 height 31
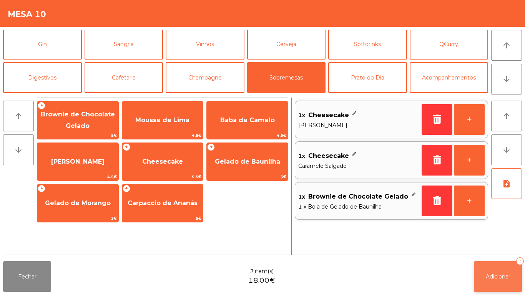
click at [494, 275] on span "Adicionar" at bounding box center [498, 276] width 25 height 7
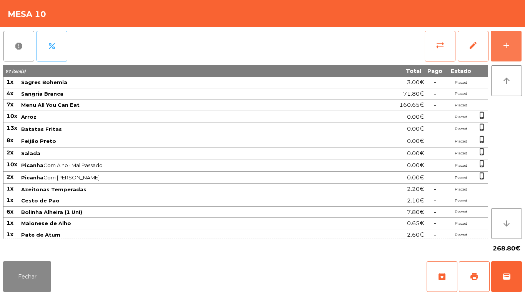
scroll to position [97, 0]
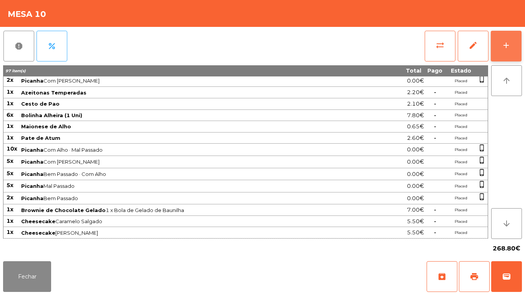
click at [501, 44] on button "add" at bounding box center [506, 46] width 31 height 31
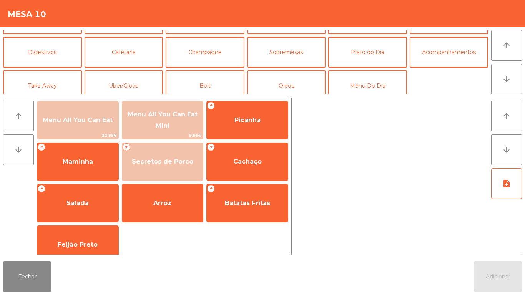
scroll to position [65, 0]
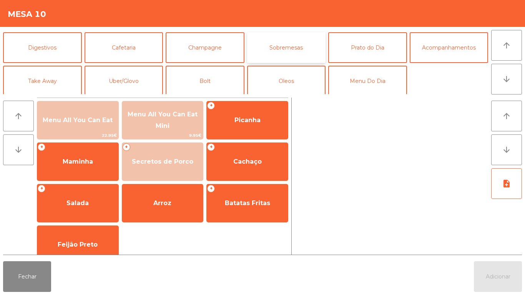
click at [289, 56] on button "Sobremesas" at bounding box center [286, 47] width 79 height 31
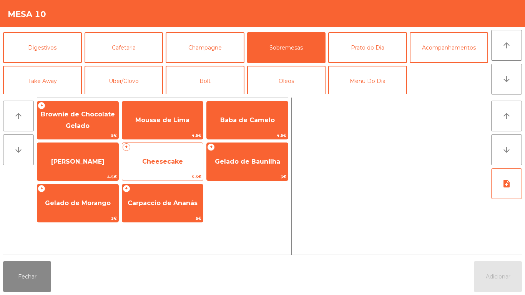
click at [157, 160] on span "Cheesecake" at bounding box center [162, 161] width 41 height 7
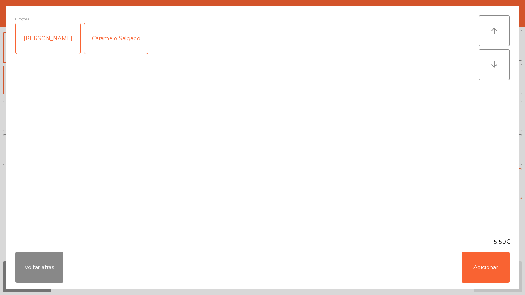
click at [40, 46] on div "[PERSON_NAME]" at bounding box center [48, 38] width 65 height 31
click at [483, 265] on button "Adicionar" at bounding box center [486, 267] width 48 height 31
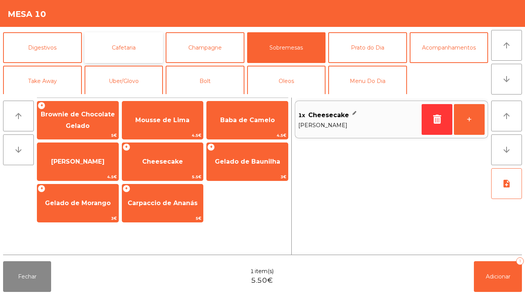
click at [124, 46] on button "Cafetaria" at bounding box center [124, 47] width 79 height 31
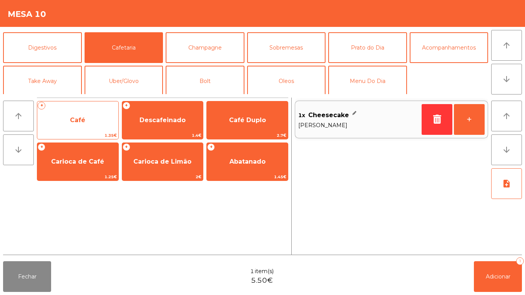
click at [71, 126] on span "Café" at bounding box center [77, 120] width 81 height 21
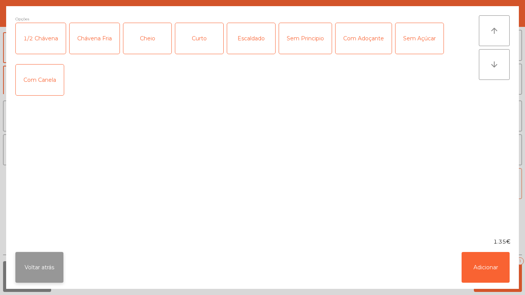
click at [39, 260] on button "Voltar atrás" at bounding box center [39, 267] width 48 height 31
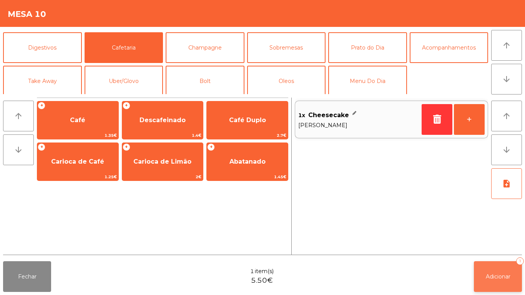
click at [501, 276] on span "Adicionar" at bounding box center [498, 276] width 25 height 7
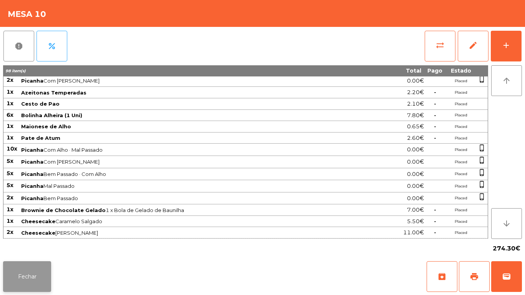
click at [31, 270] on button "Fechar" at bounding box center [27, 276] width 48 height 31
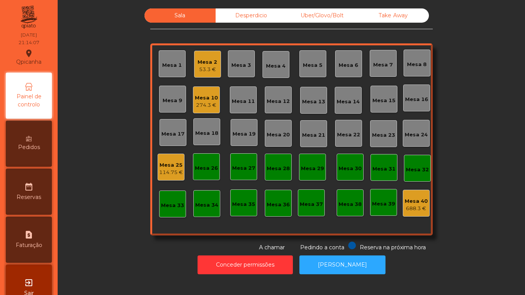
click at [215, 63] on div "Mesa 2 53.3 €" at bounding box center [207, 64] width 27 height 27
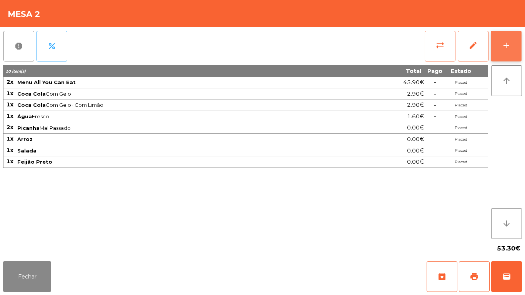
click at [505, 57] on button "add" at bounding box center [506, 46] width 31 height 31
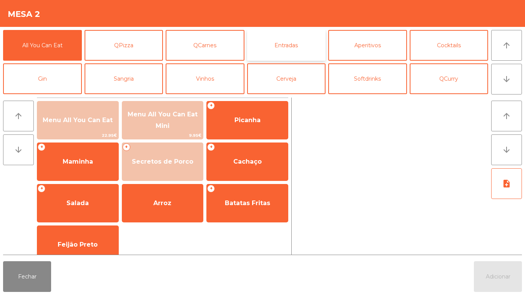
click at [280, 49] on button "Entradas" at bounding box center [286, 45] width 79 height 31
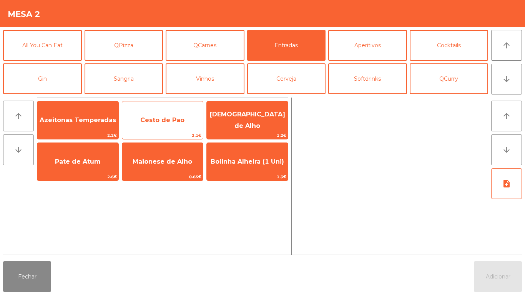
click at [153, 122] on span "Cesto de Pao" at bounding box center [162, 120] width 44 height 7
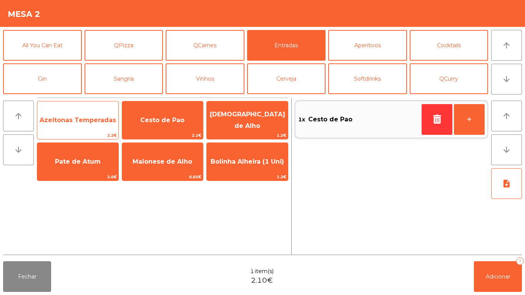
click at [71, 119] on span "Azeitonas Temperadas" at bounding box center [78, 120] width 77 height 7
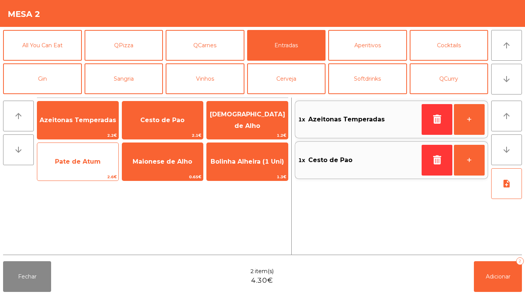
click at [84, 165] on span "Pate de Atum" at bounding box center [78, 161] width 46 height 7
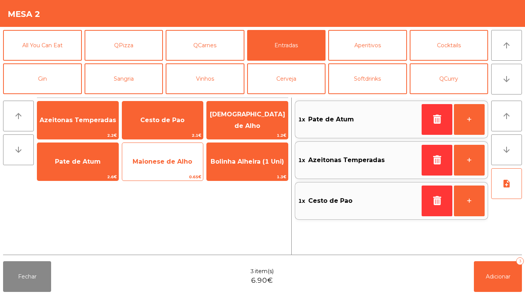
click at [169, 161] on span "Maionese de Alho" at bounding box center [163, 161] width 60 height 7
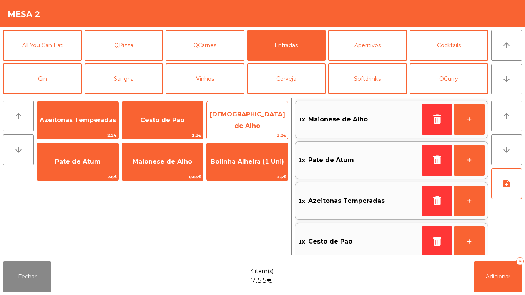
click at [237, 120] on span "[DEMOGRAPHIC_DATA] de Alho" at bounding box center [247, 120] width 75 height 19
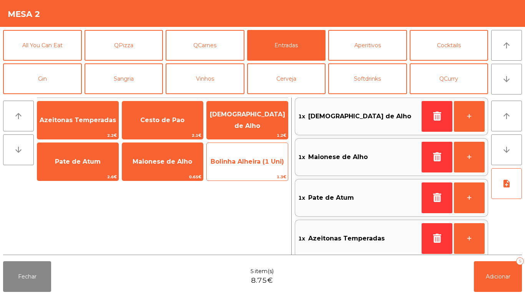
click at [243, 165] on span "Bolinha Alheira (1 Uni)" at bounding box center [247, 161] width 73 height 7
click at [244, 164] on span "Bolinha Alheira (1 Uni)" at bounding box center [247, 161] width 73 height 7
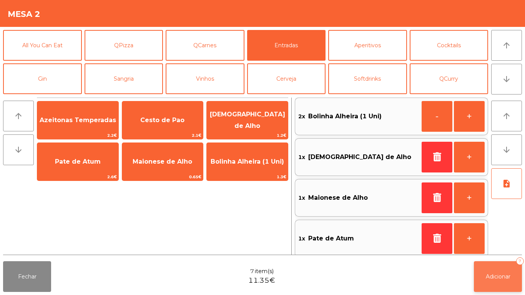
click at [490, 276] on span "Adicionar" at bounding box center [498, 276] width 25 height 7
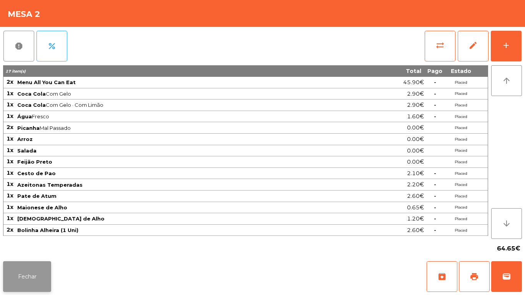
click at [32, 280] on button "Fechar" at bounding box center [27, 276] width 48 height 31
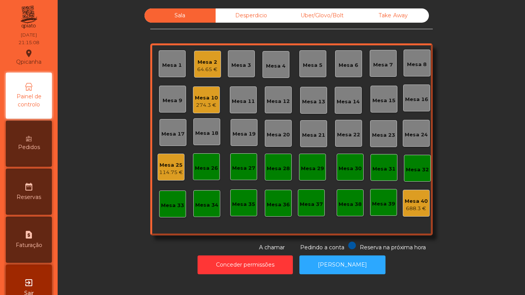
click at [180, 157] on div "Mesa 25 114.75 €" at bounding box center [171, 167] width 27 height 27
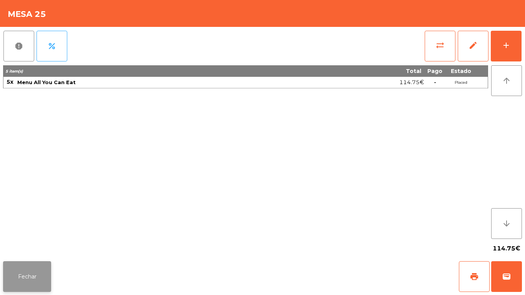
click at [50, 268] on button "Fechar" at bounding box center [27, 276] width 48 height 31
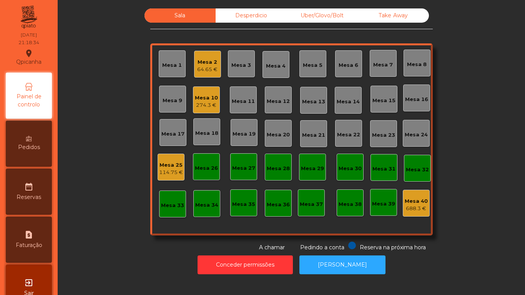
click at [208, 66] on div "64.65 €" at bounding box center [207, 70] width 20 height 8
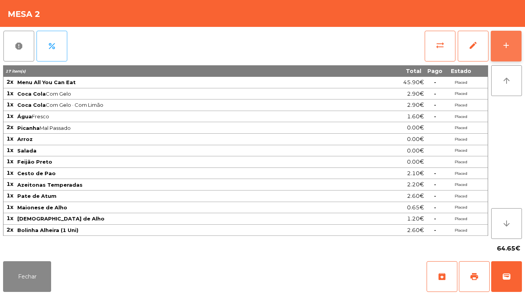
click at [506, 51] on button "add" at bounding box center [506, 46] width 31 height 31
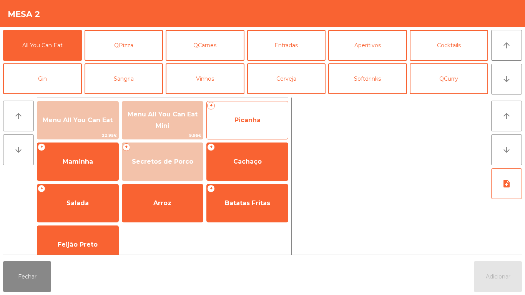
click at [237, 121] on span "Picanha" at bounding box center [248, 120] width 26 height 7
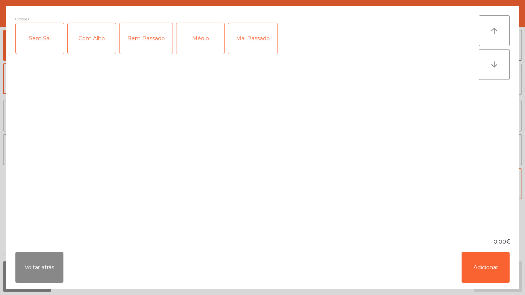
click at [256, 42] on div "Mal Passado" at bounding box center [252, 38] width 49 height 31
click at [473, 275] on button "Adicionar" at bounding box center [486, 267] width 48 height 31
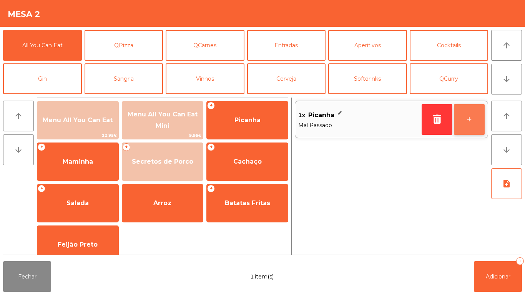
click at [463, 126] on button "+" at bounding box center [469, 119] width 31 height 31
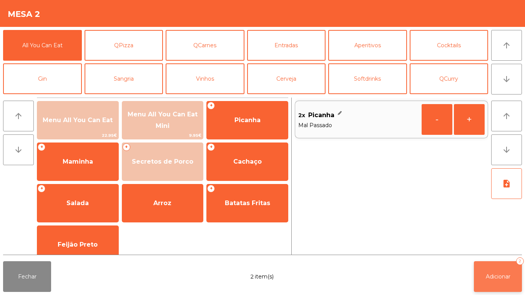
click at [491, 286] on button "Adicionar 2" at bounding box center [498, 276] width 48 height 31
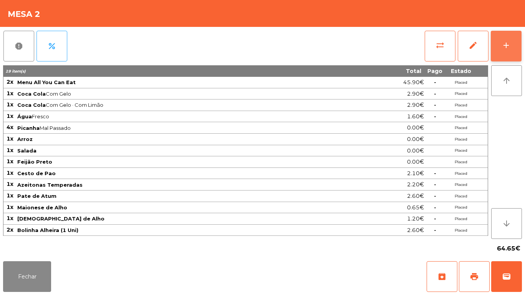
click at [507, 48] on div "add" at bounding box center [506, 45] width 9 height 9
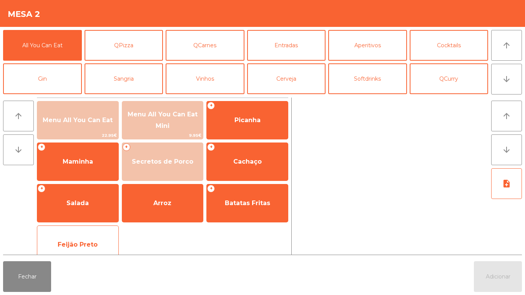
click at [84, 241] on span "Feijão Preto" at bounding box center [78, 244] width 40 height 7
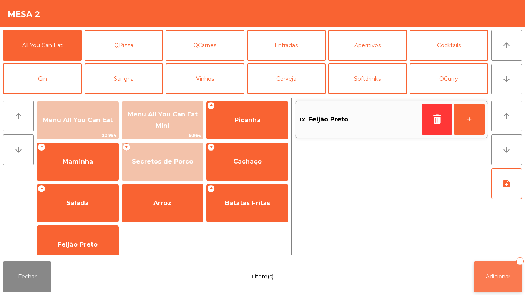
click at [499, 271] on button "Adicionar 1" at bounding box center [498, 276] width 48 height 31
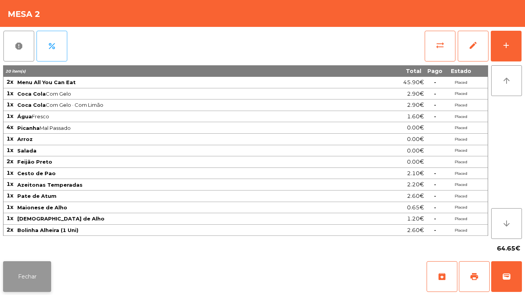
click at [24, 268] on button "Fechar" at bounding box center [27, 276] width 48 height 31
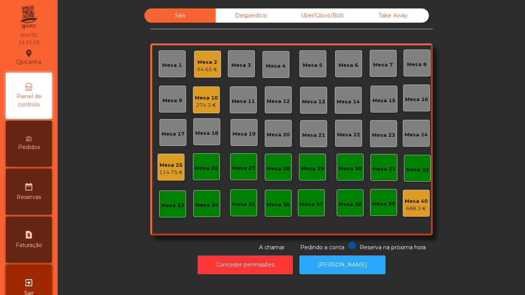
click at [168, 172] on div "114.75 €" at bounding box center [171, 173] width 24 height 8
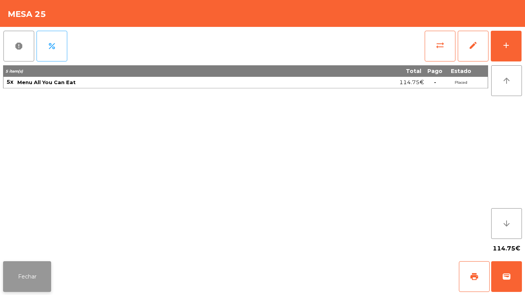
click at [29, 270] on button "Fechar" at bounding box center [27, 276] width 48 height 31
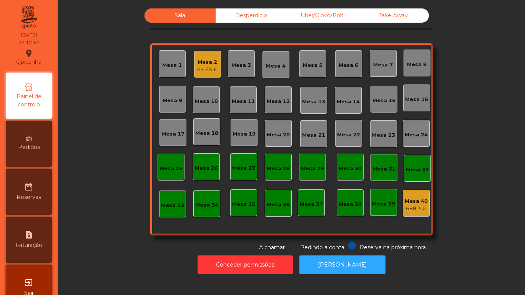
click at [213, 72] on div "64.65 €" at bounding box center [207, 70] width 20 height 8
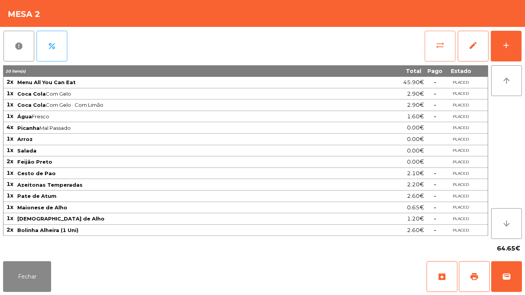
click at [444, 45] on span "sync_alt" at bounding box center [440, 45] width 9 height 9
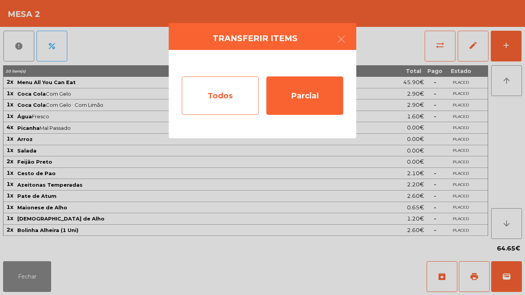
click at [226, 93] on div "Todos" at bounding box center [220, 96] width 77 height 38
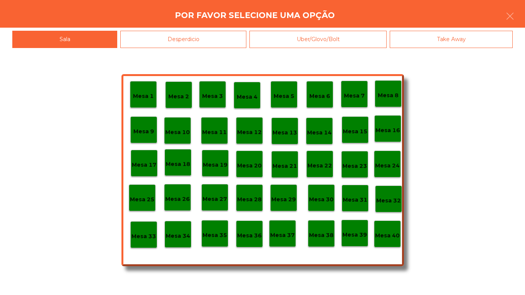
click at [394, 234] on p "Mesa 40" at bounding box center [387, 235] width 25 height 9
